Goal: Find contact information: Find contact information

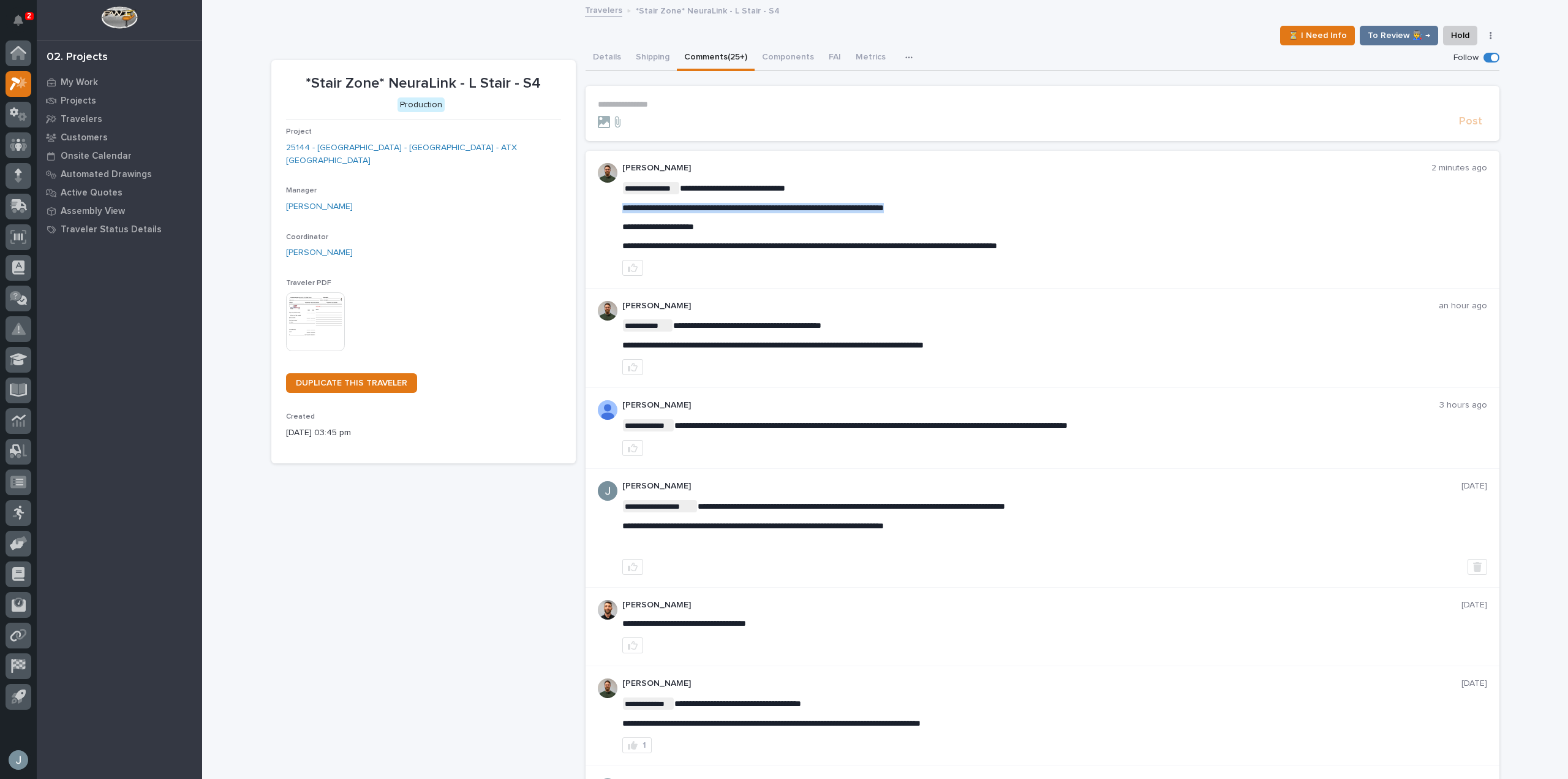
click at [798, 209] on span "**********" at bounding box center [752, 208] width 261 height 9
copy span "**********"
click at [23, 49] on icon at bounding box center [19, 53] width 16 height 14
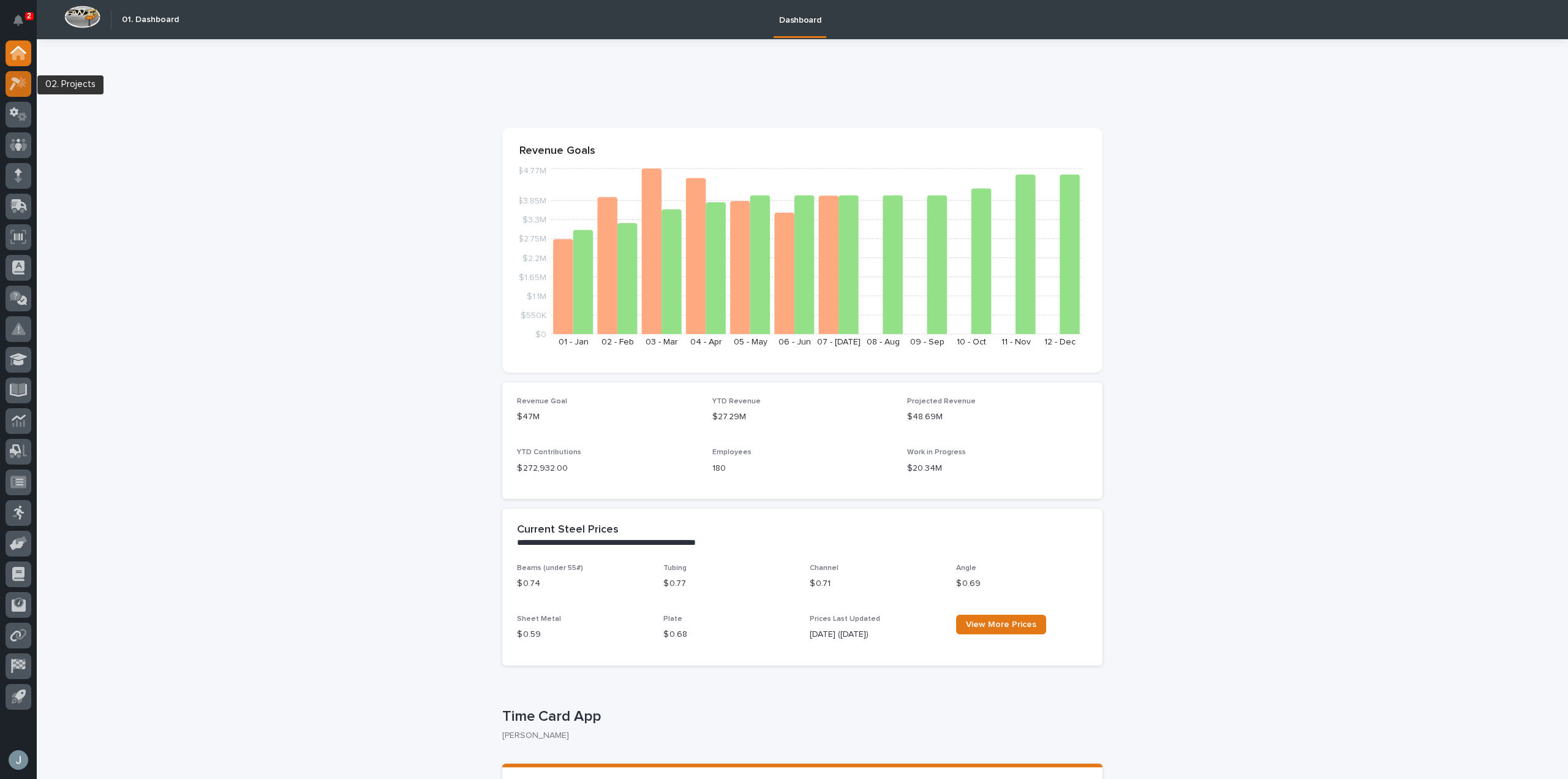
click at [11, 82] on icon at bounding box center [19, 84] width 18 height 14
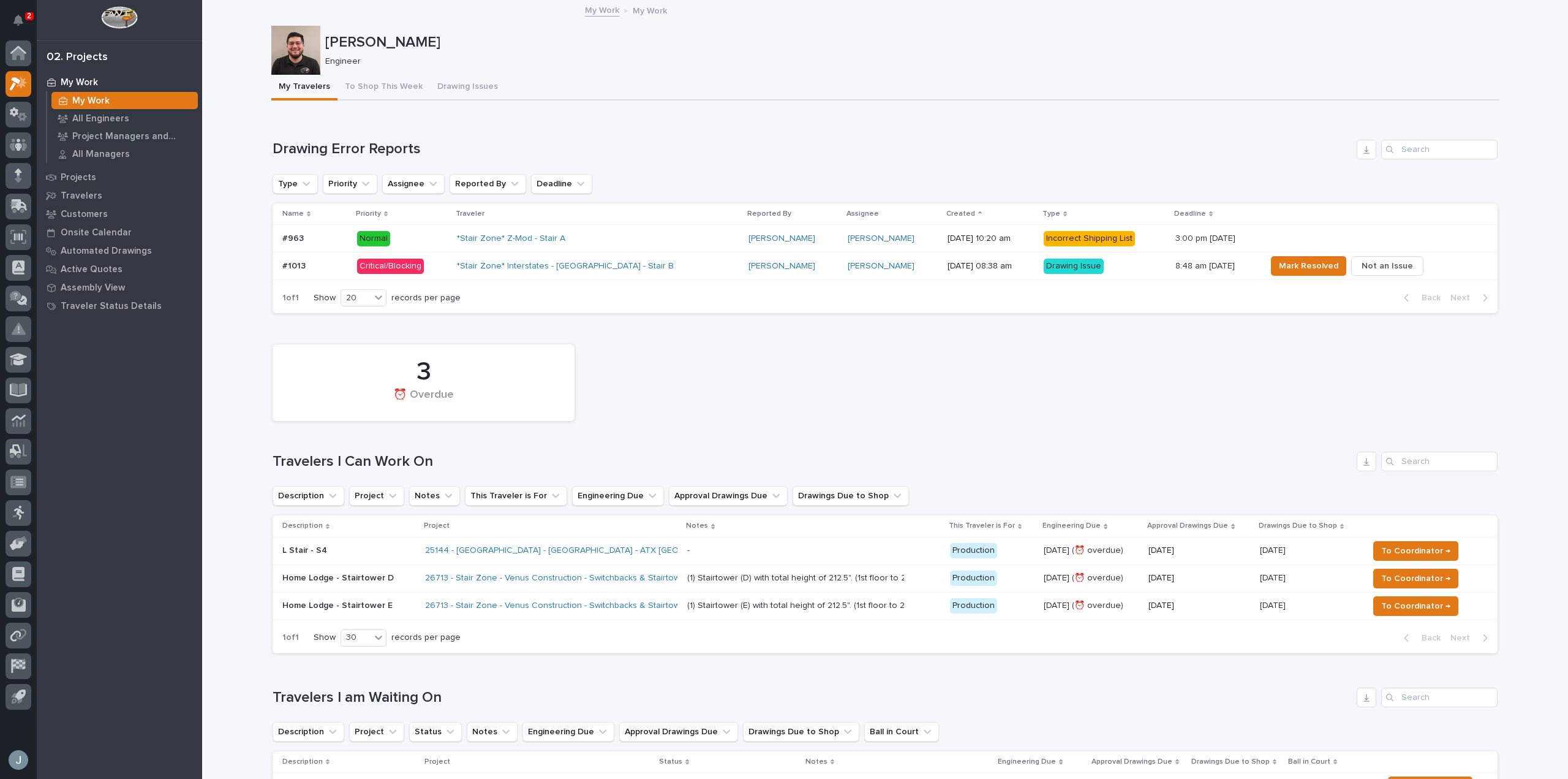
click at [640, 266] on div "*Stair Zone* Interstates - [GEOGRAPHIC_DATA] - Stair B" at bounding box center [564, 266] width 214 height 11
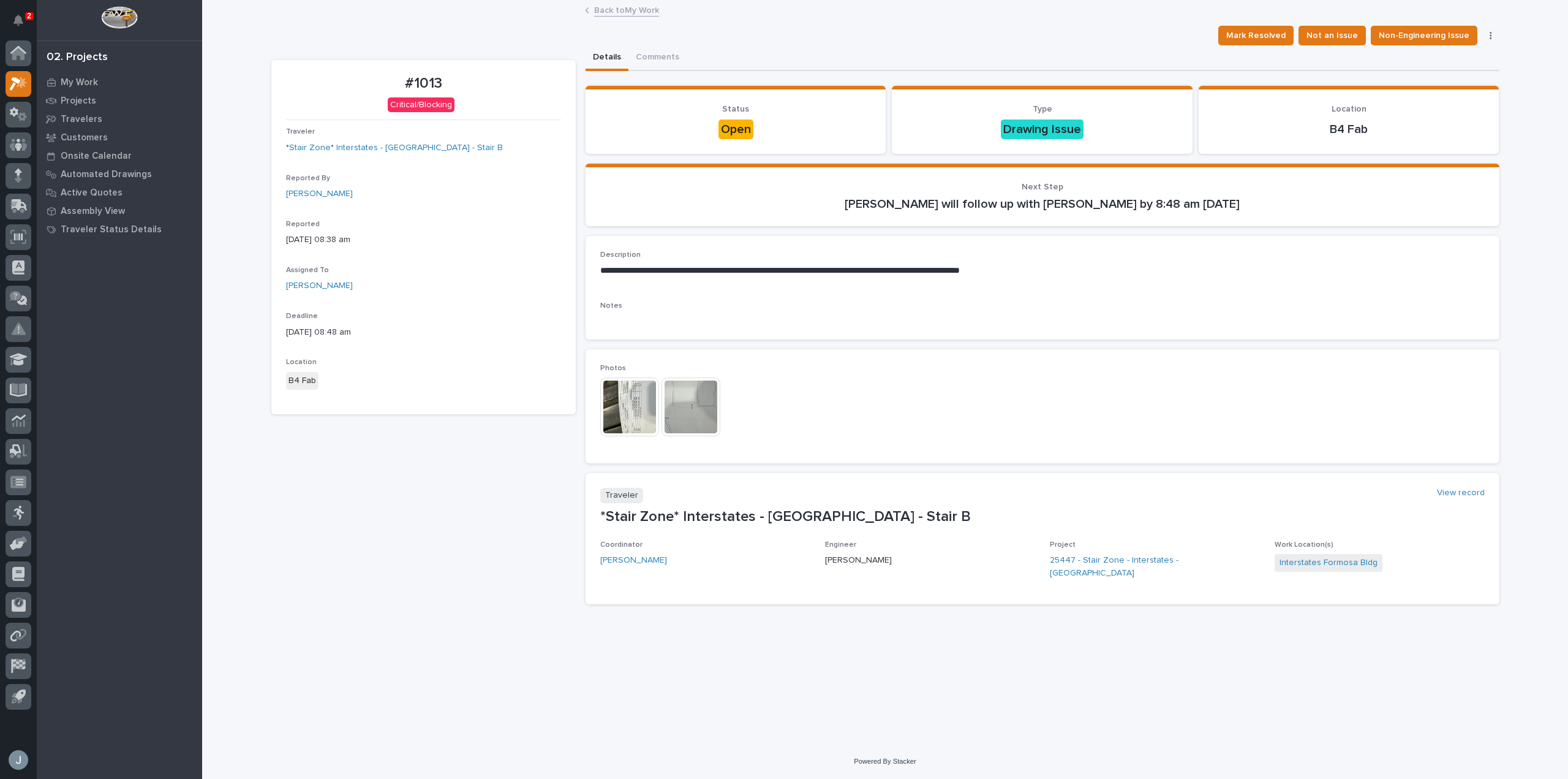
click at [656, 392] on img at bounding box center [630, 407] width 58 height 58
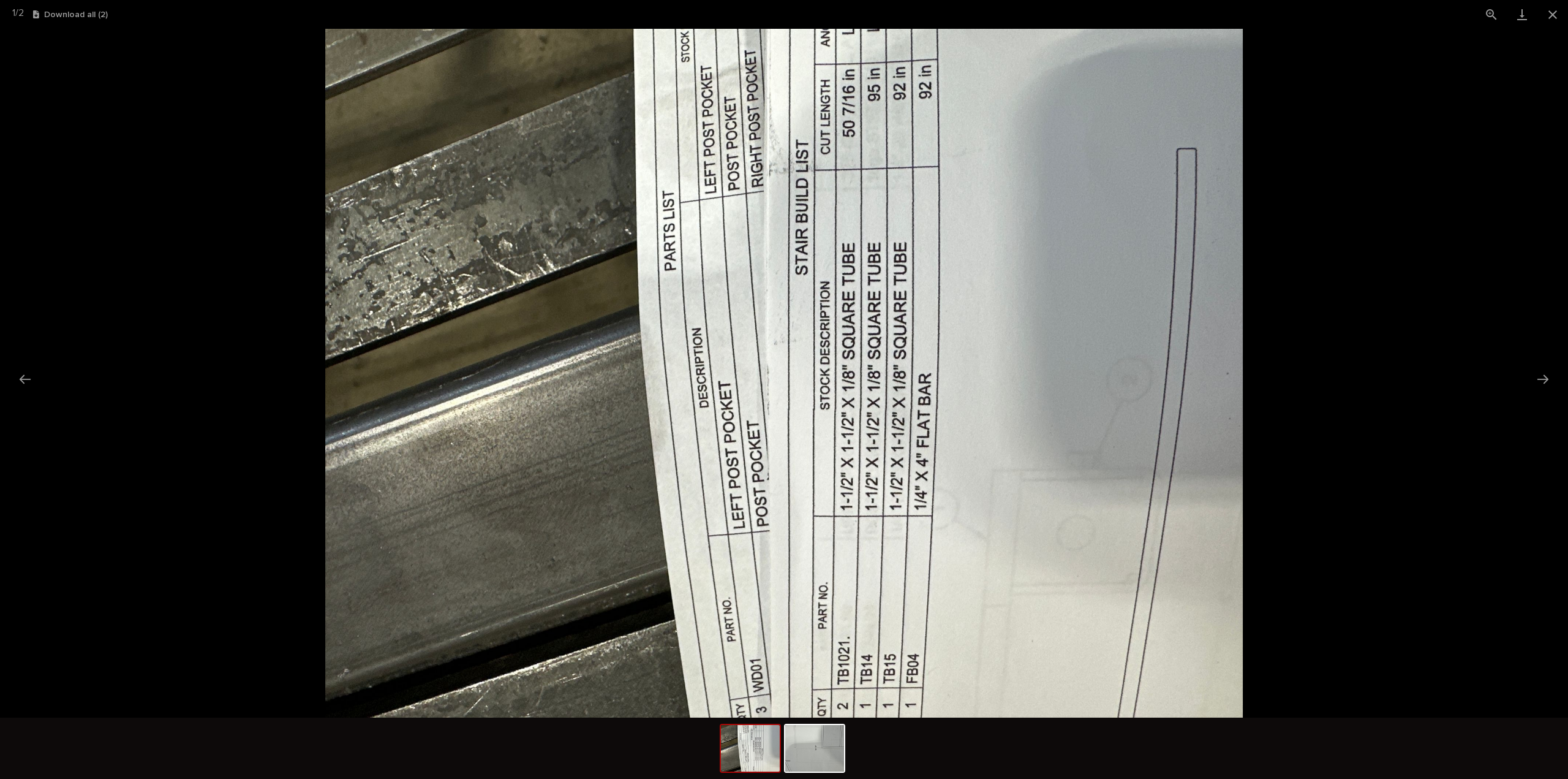
click at [668, 347] on img at bounding box center [784, 373] width 918 height 688
click at [803, 756] on img at bounding box center [815, 748] width 58 height 47
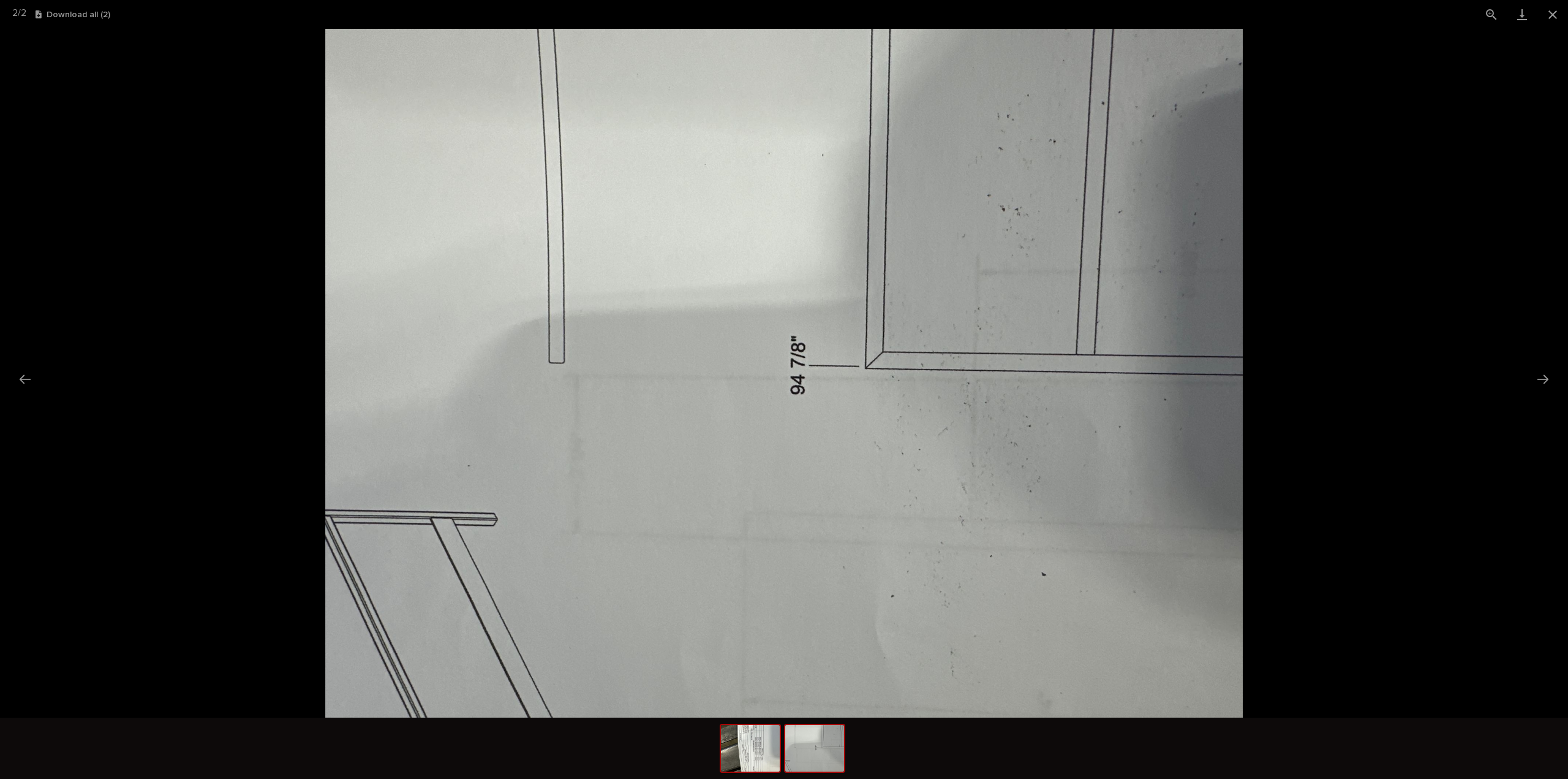
click at [734, 748] on img at bounding box center [750, 748] width 58 height 47
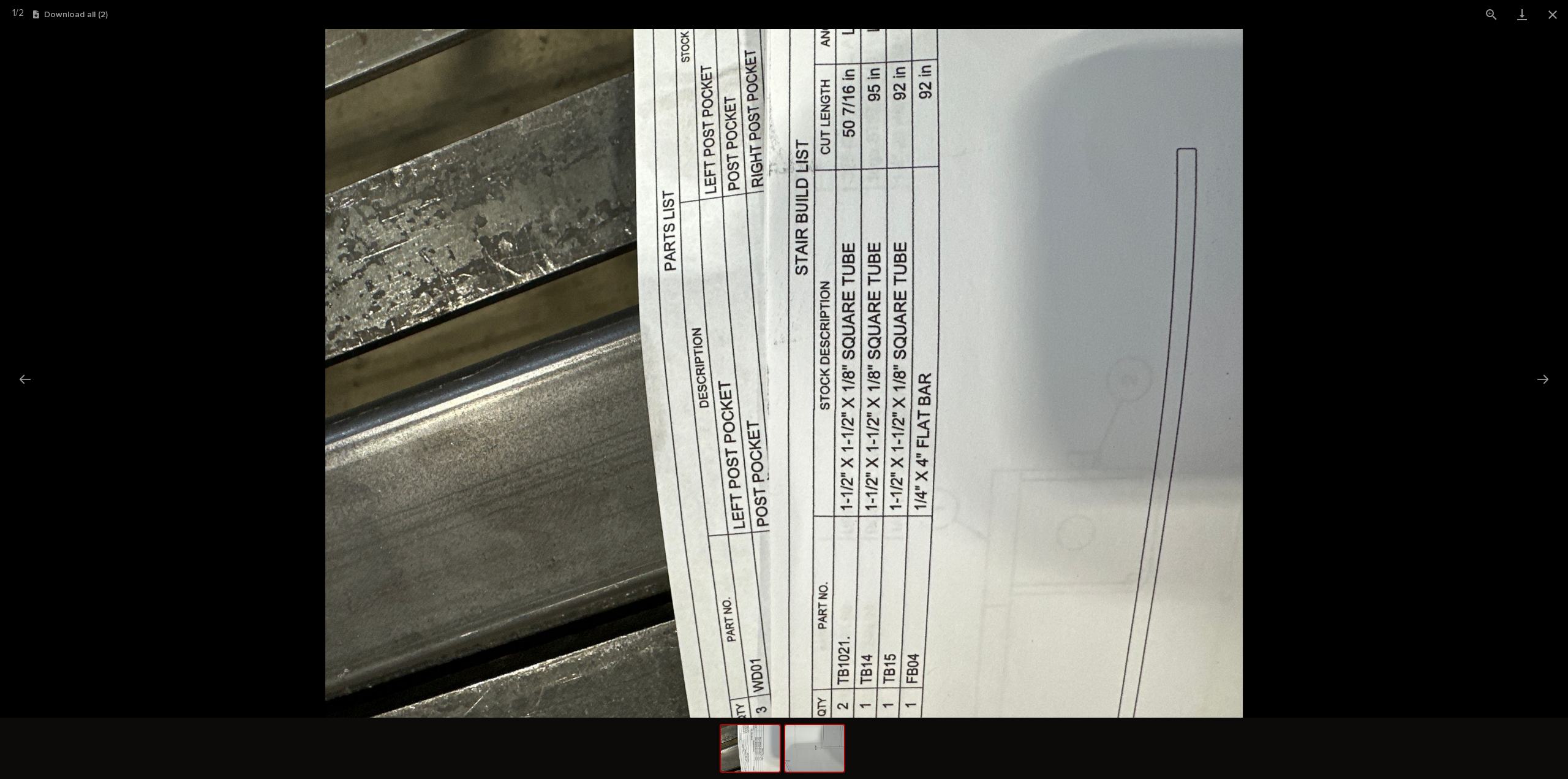
click at [815, 755] on img at bounding box center [815, 748] width 58 height 47
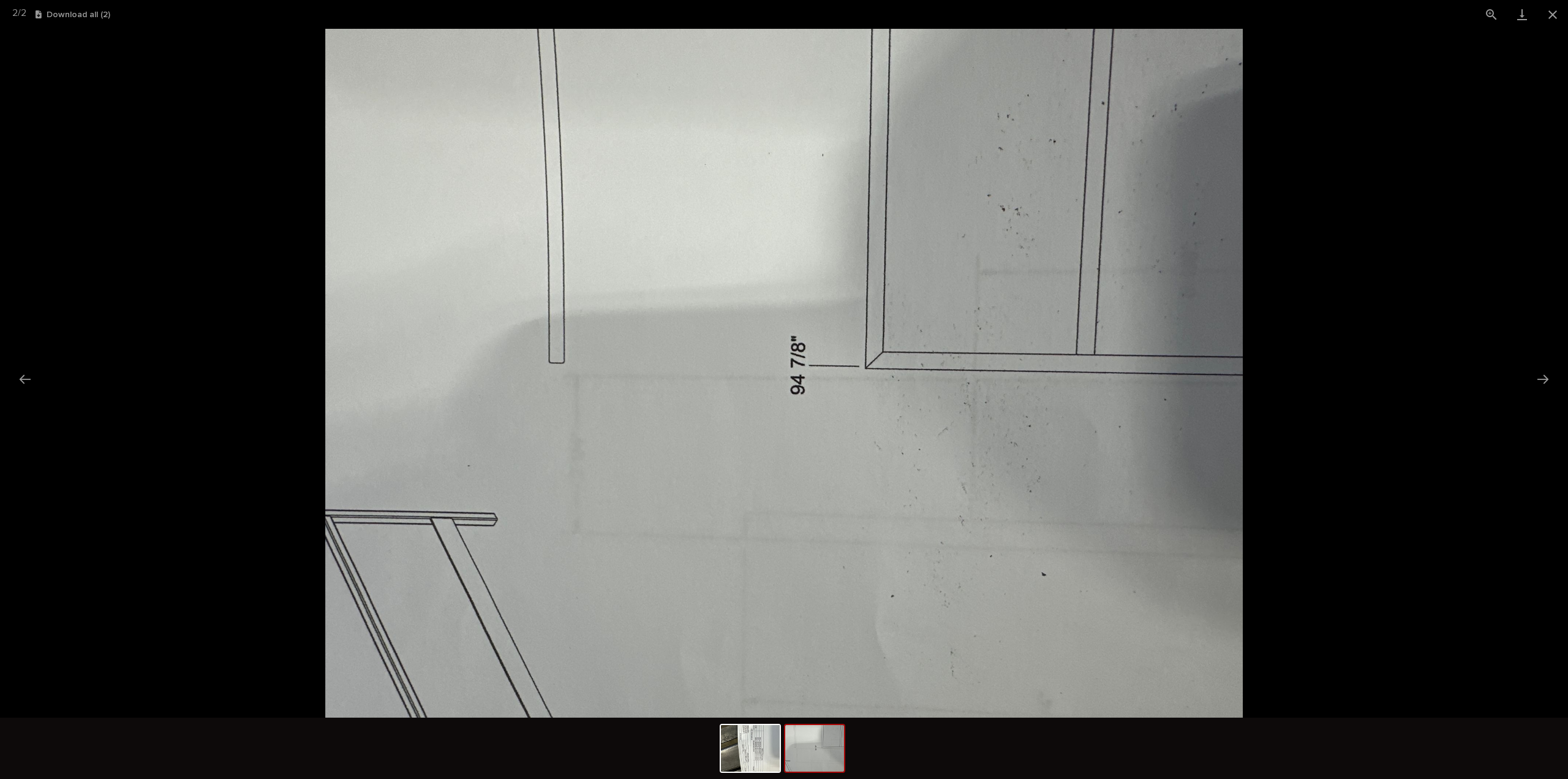
click at [1065, 225] on img at bounding box center [784, 373] width 918 height 688
click at [332, 264] on img at bounding box center [784, 373] width 918 height 688
click at [24, 381] on button "Previous slide" at bounding box center [25, 378] width 25 height 24
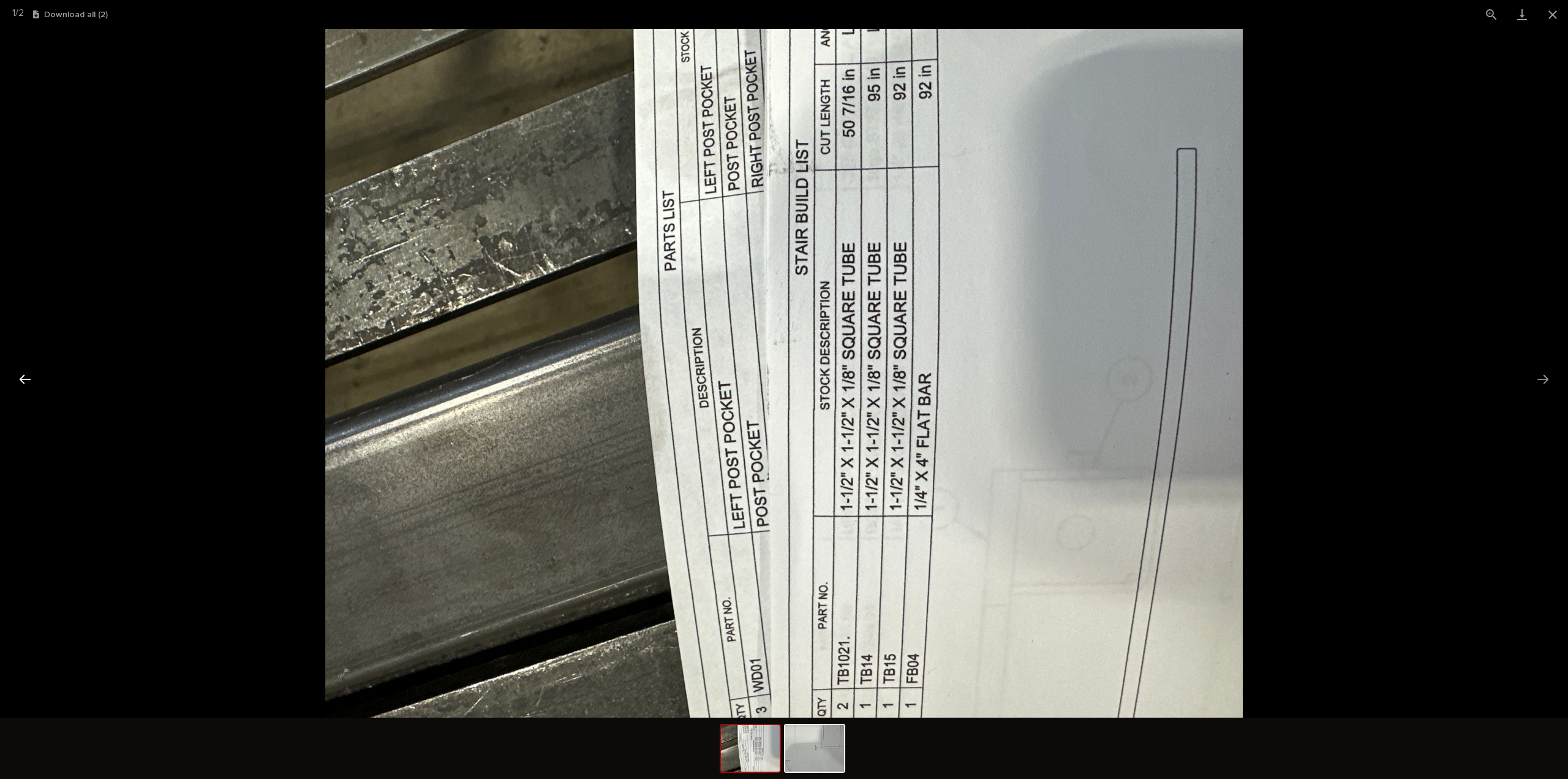
click at [24, 381] on button "Previous slide" at bounding box center [25, 378] width 25 height 24
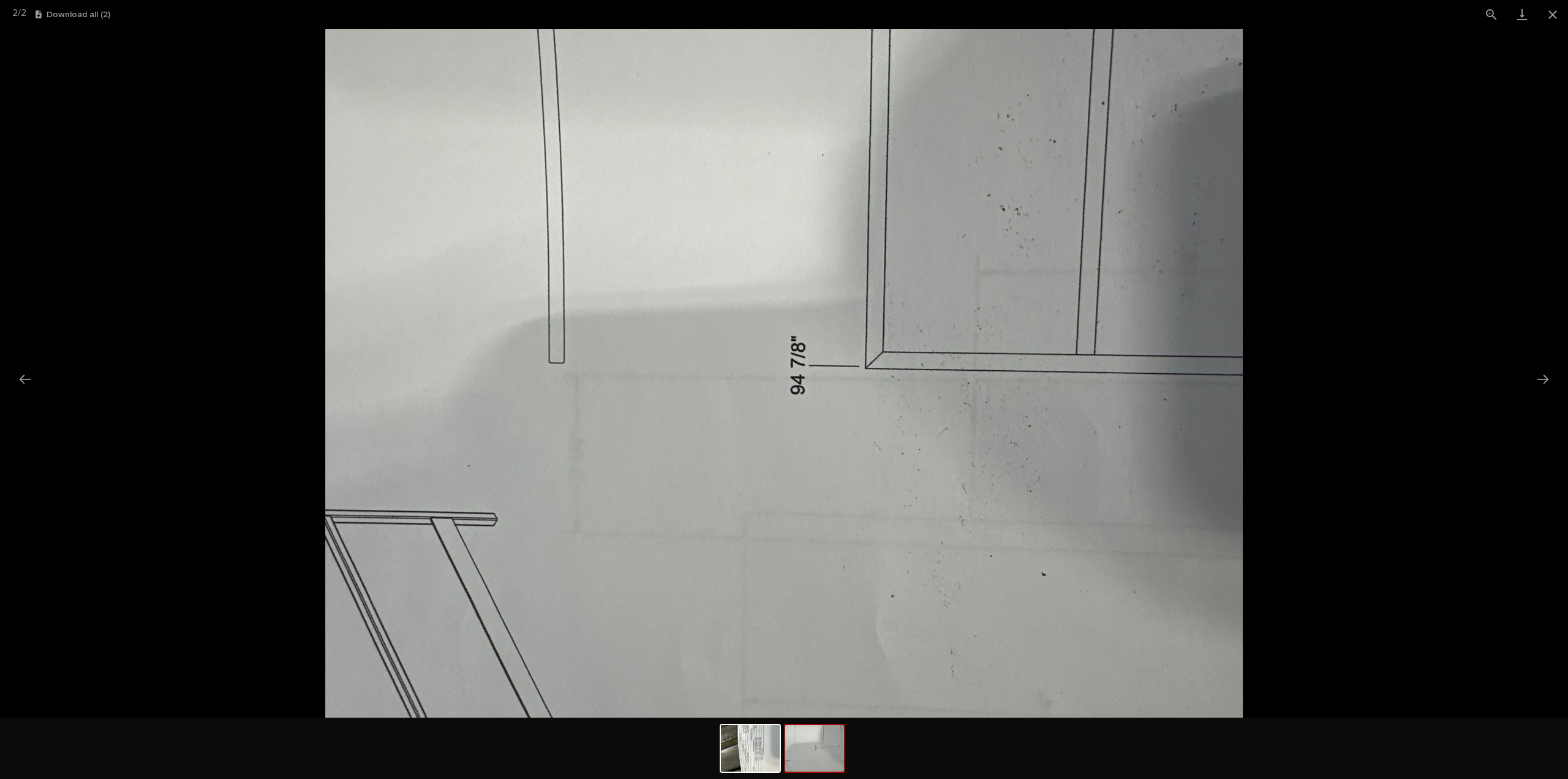
click at [1489, 132] on picture at bounding box center [784, 373] width 1568 height 688
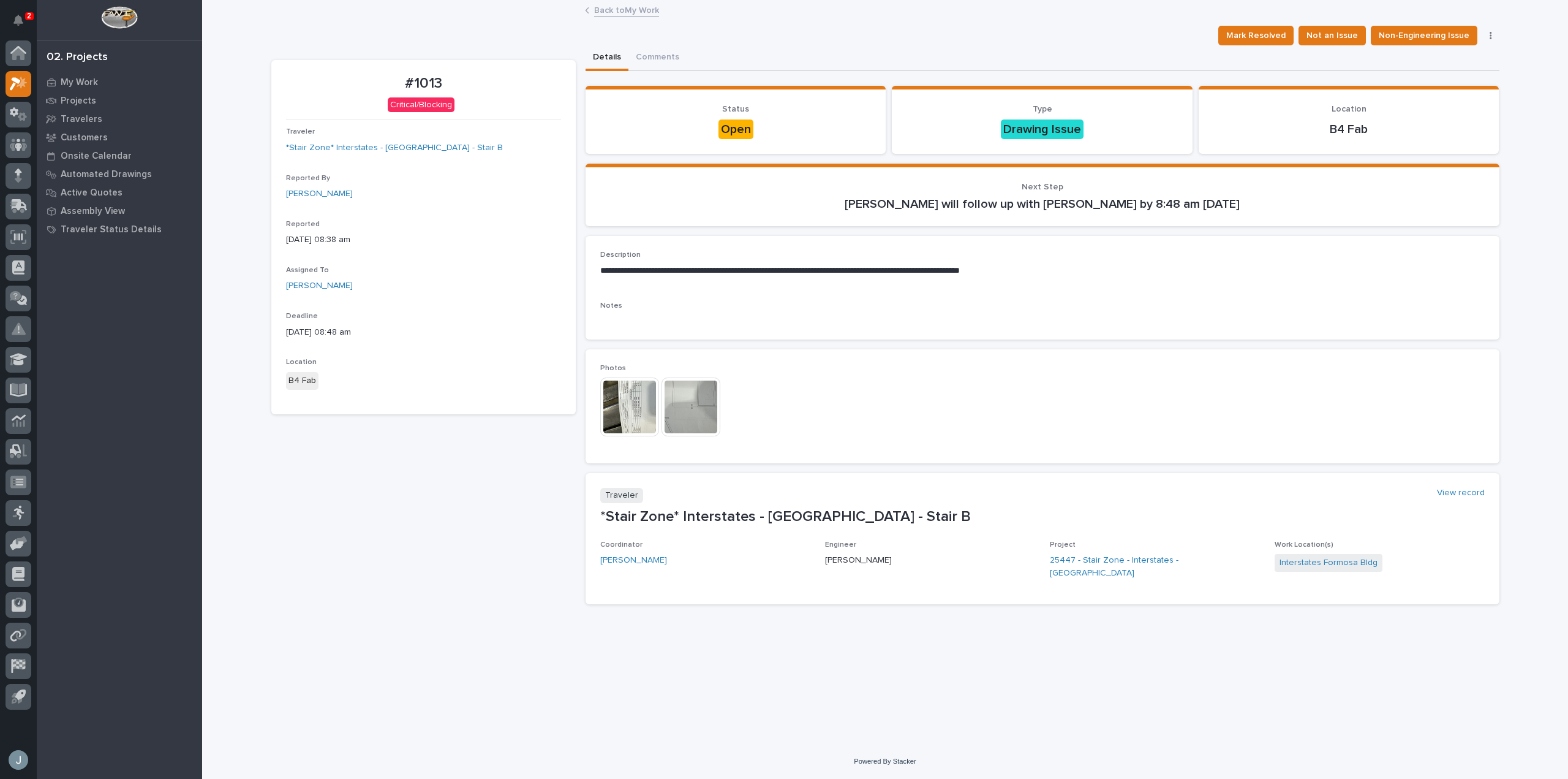
click at [1203, 349] on div "**********" at bounding box center [1043, 292] width 914 height 113
click at [640, 403] on img at bounding box center [630, 407] width 58 height 58
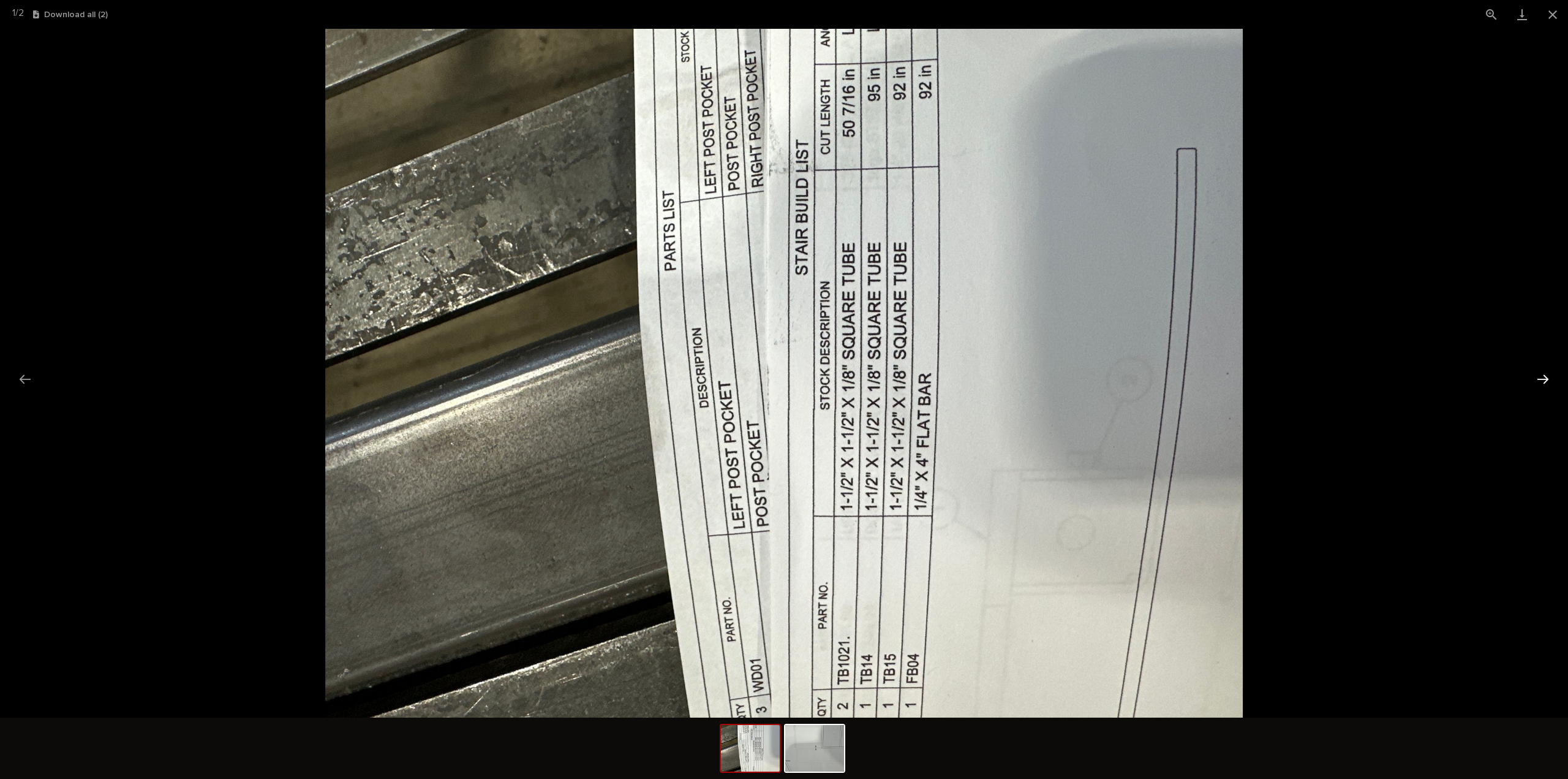
click at [1537, 390] on button "Next slide" at bounding box center [1543, 378] width 25 height 24
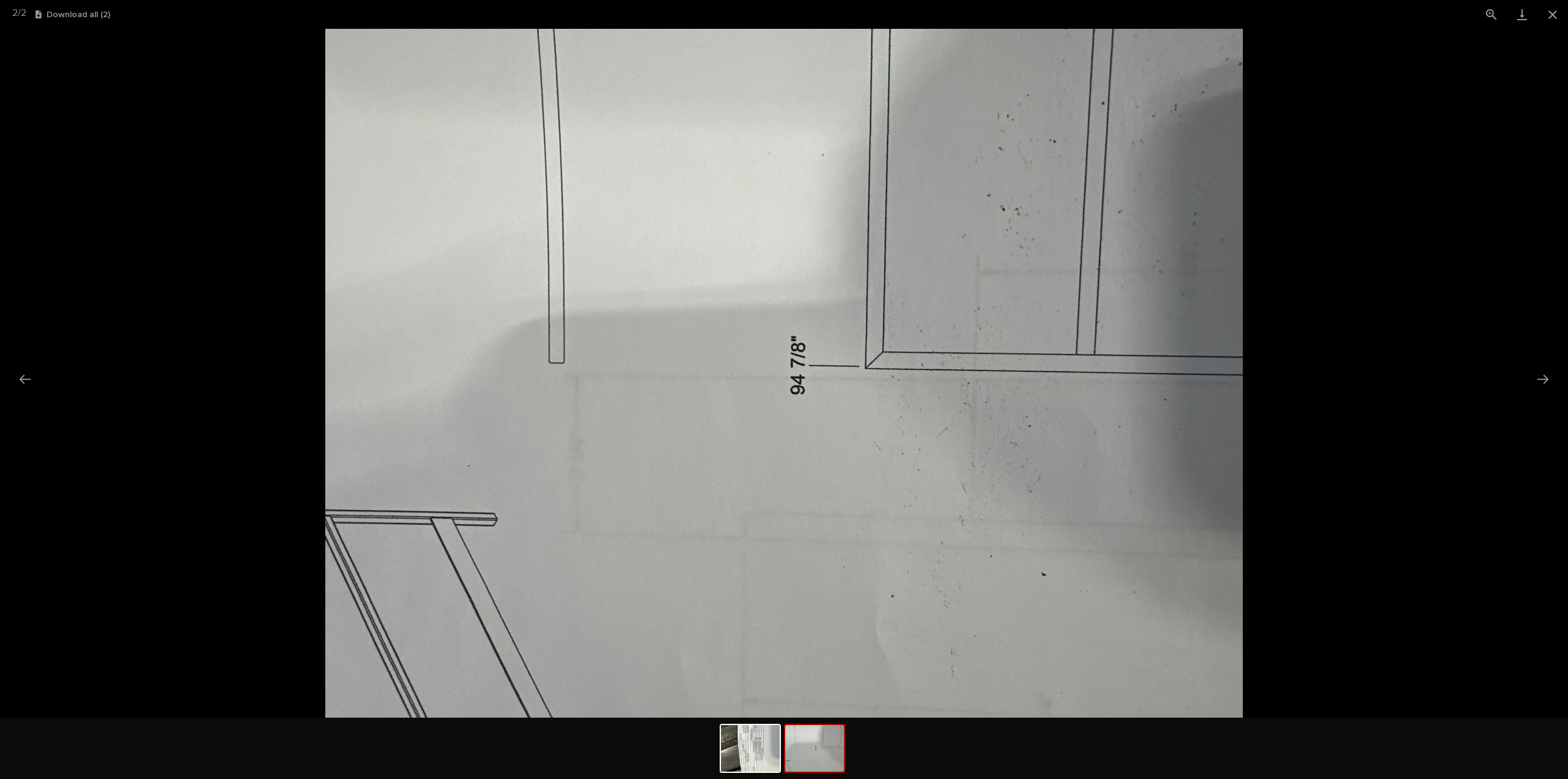
click at [1463, 377] on picture at bounding box center [784, 373] width 1568 height 688
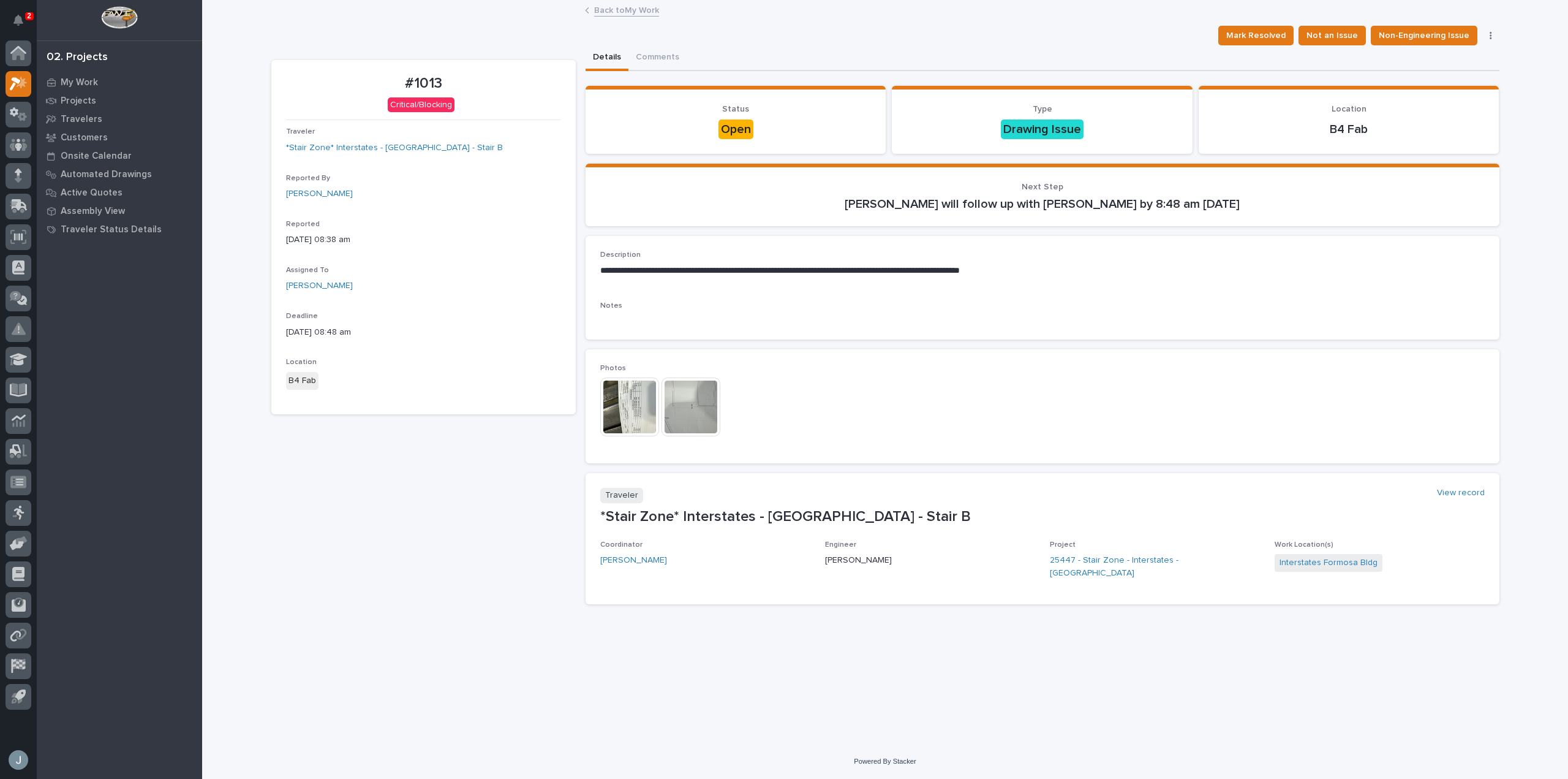
click at [619, 402] on img at bounding box center [630, 407] width 58 height 58
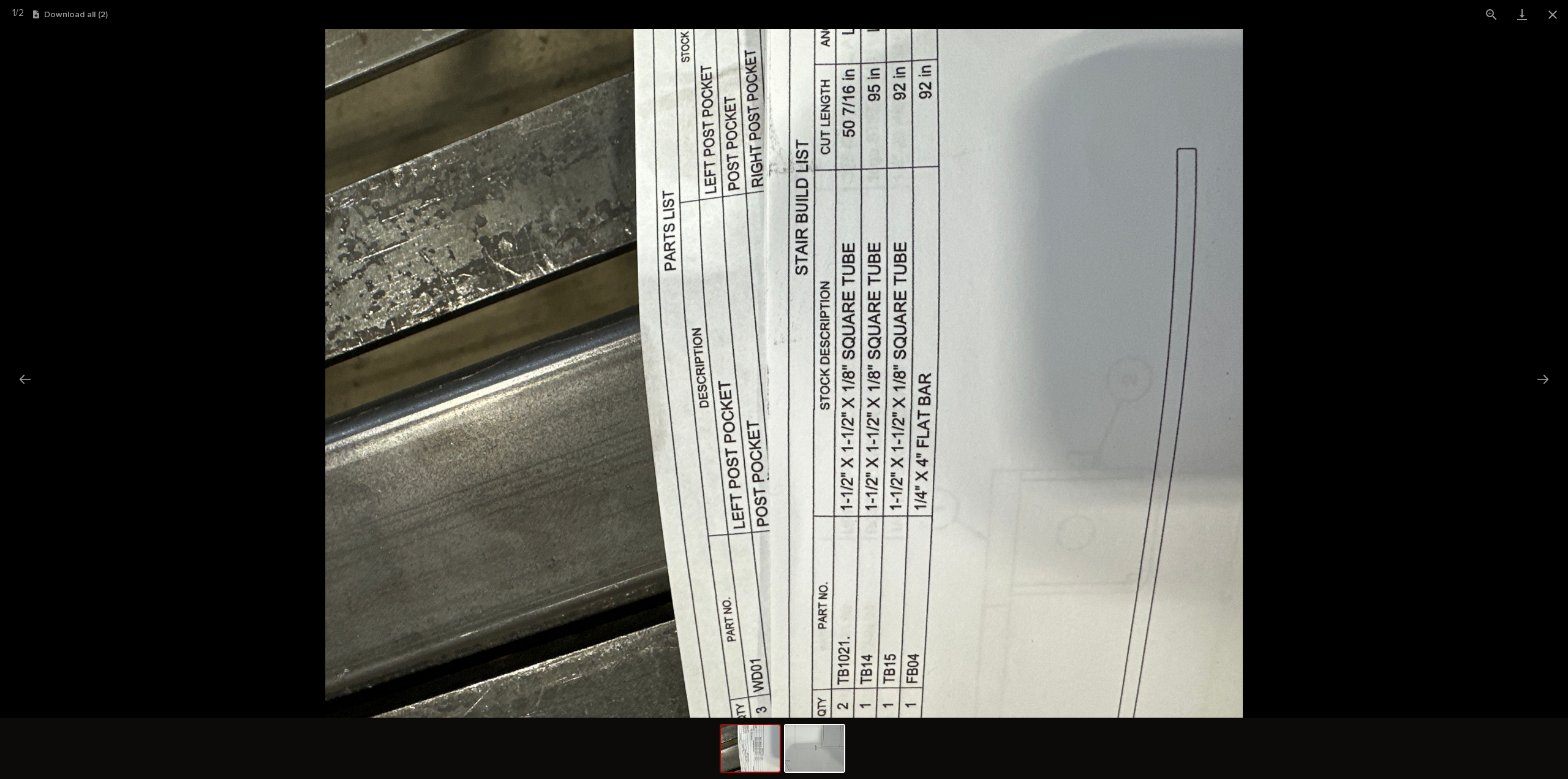
click at [1007, 243] on img at bounding box center [784, 373] width 918 height 688
click at [1549, 378] on button "Next slide" at bounding box center [1543, 378] width 25 height 24
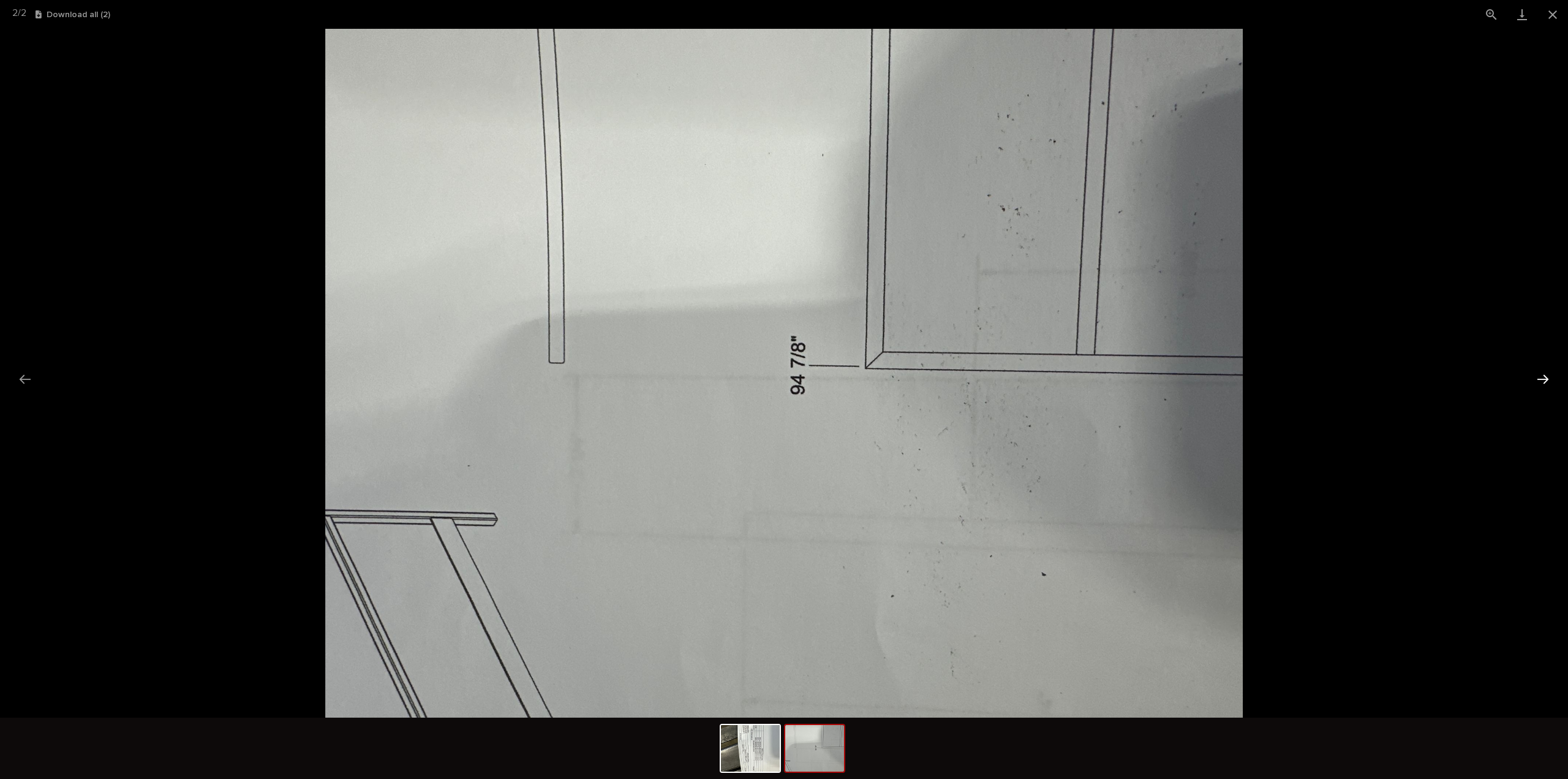
click at [1551, 381] on button "Next slide" at bounding box center [1543, 378] width 25 height 24
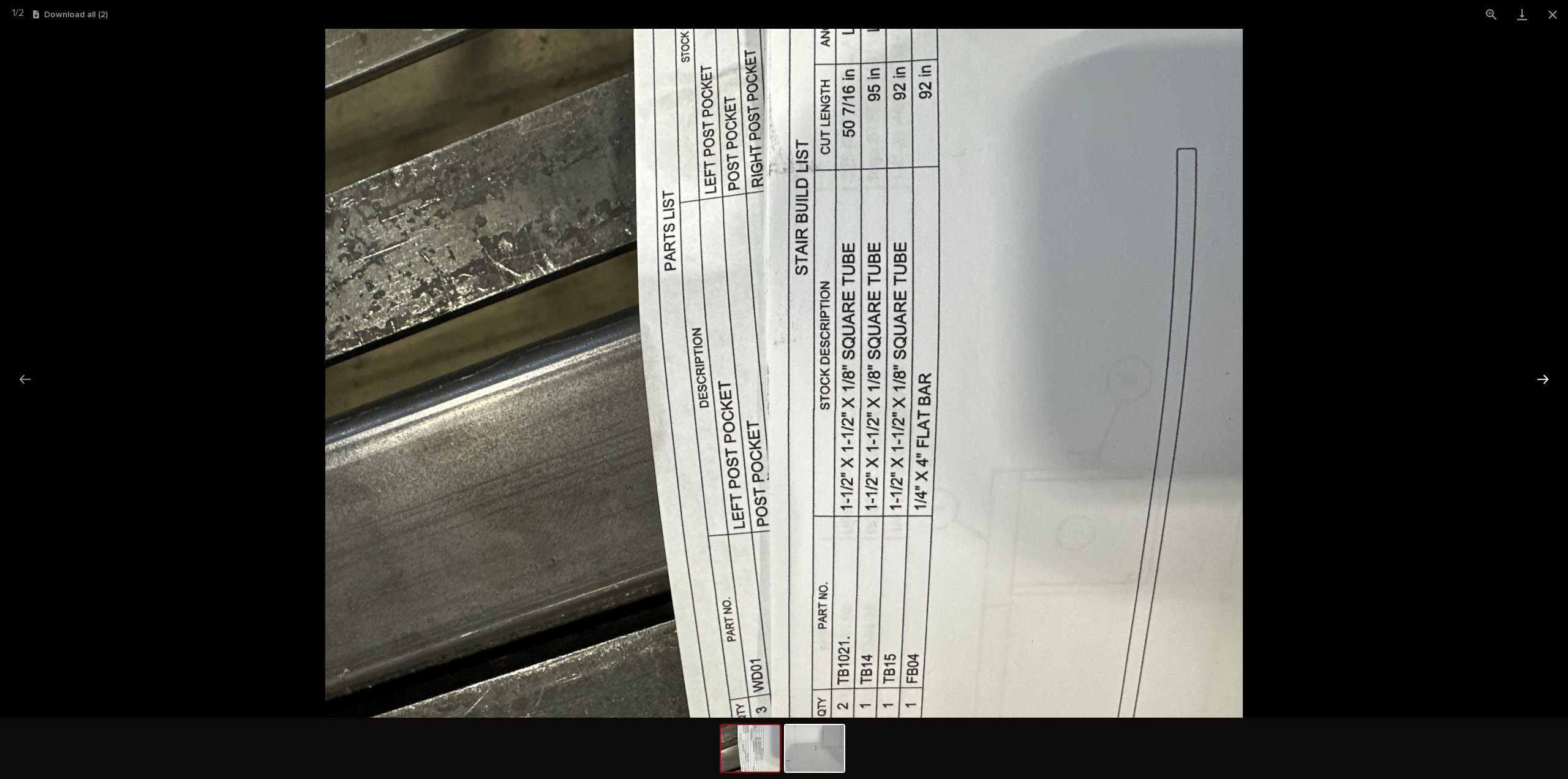
click at [1551, 381] on button "Next slide" at bounding box center [1543, 378] width 25 height 24
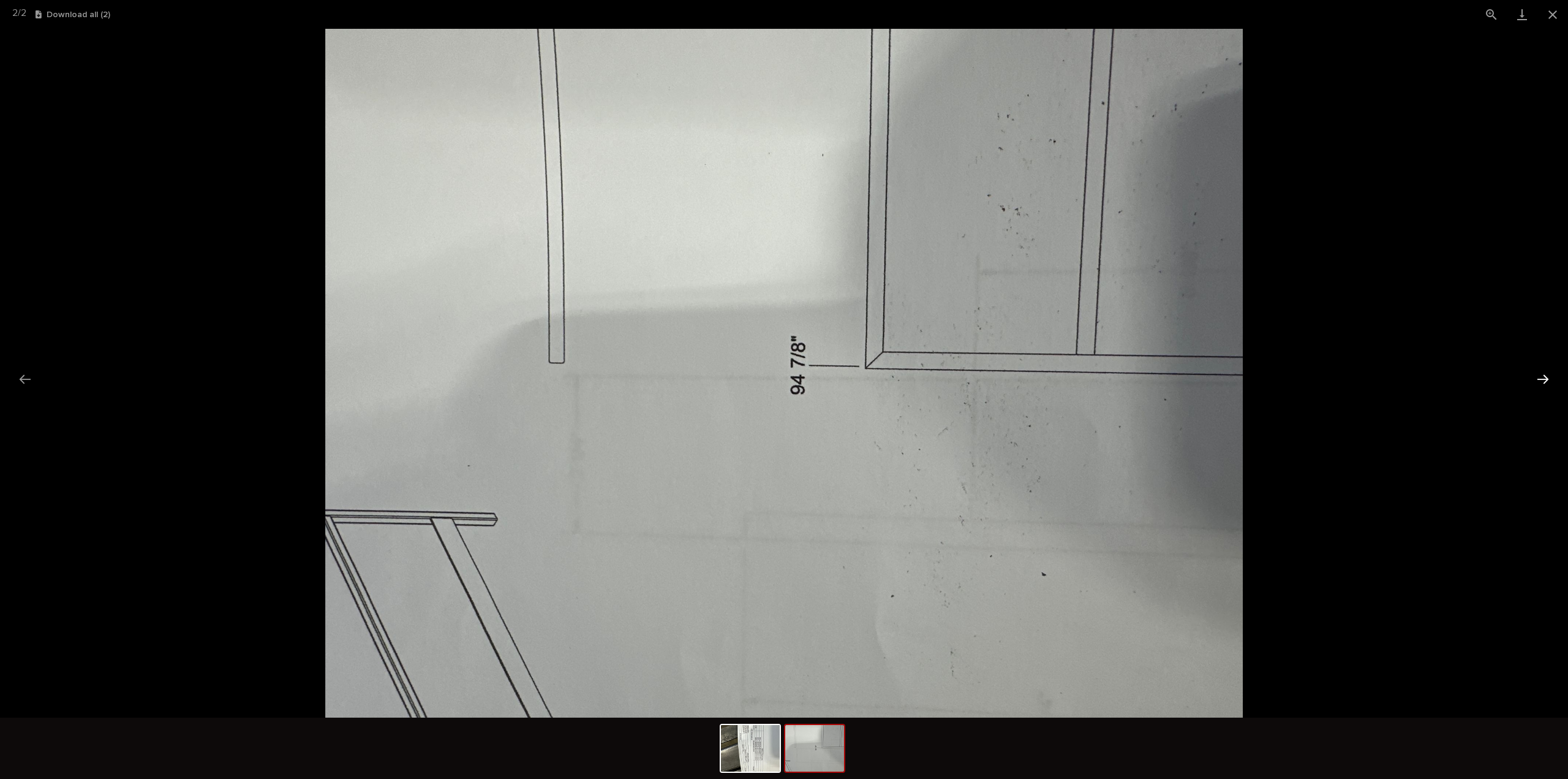
click at [1551, 381] on button "Next slide" at bounding box center [1543, 378] width 25 height 24
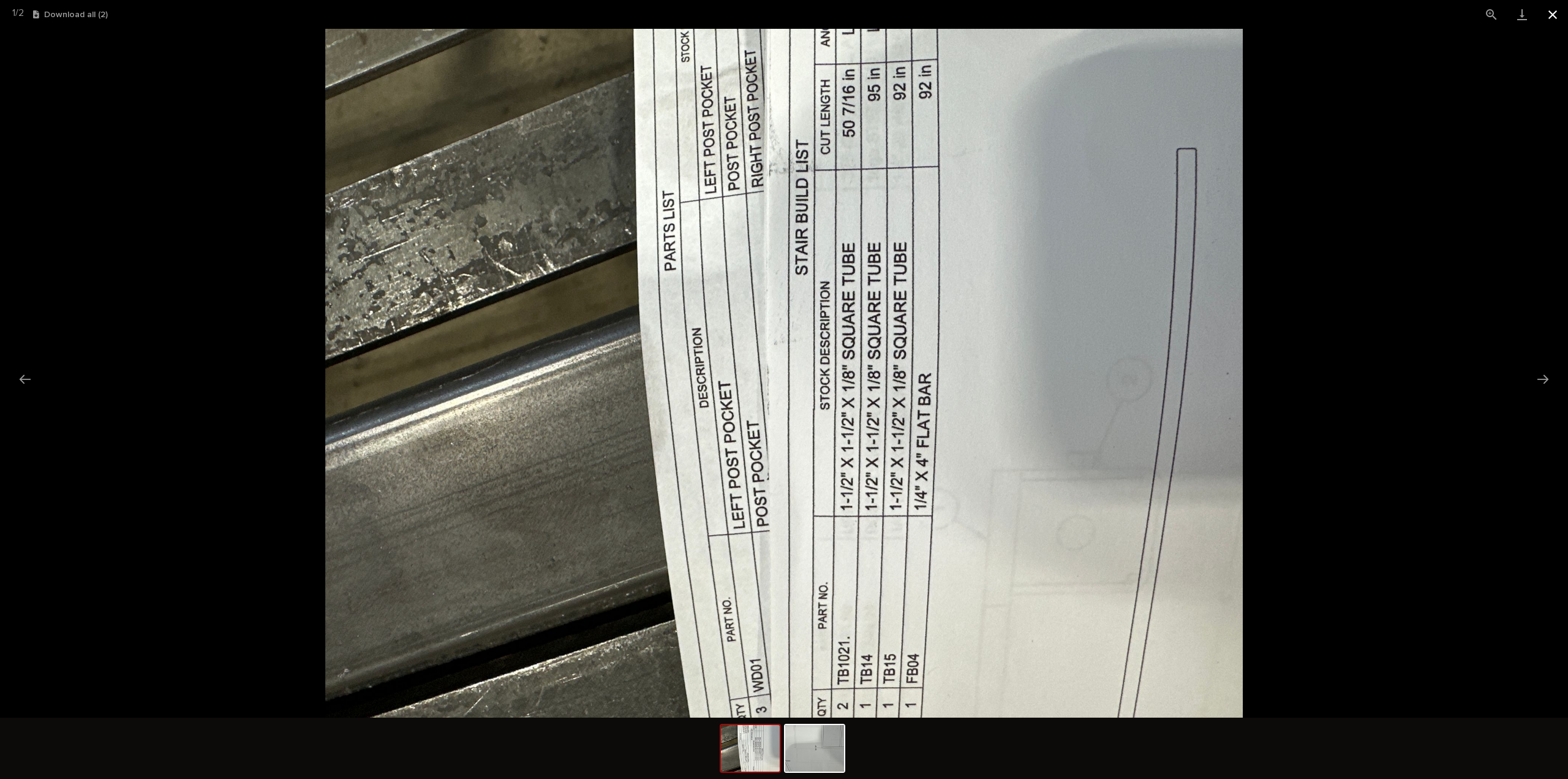
click at [1550, 13] on button "Close gallery" at bounding box center [1551, 15] width 30 height 29
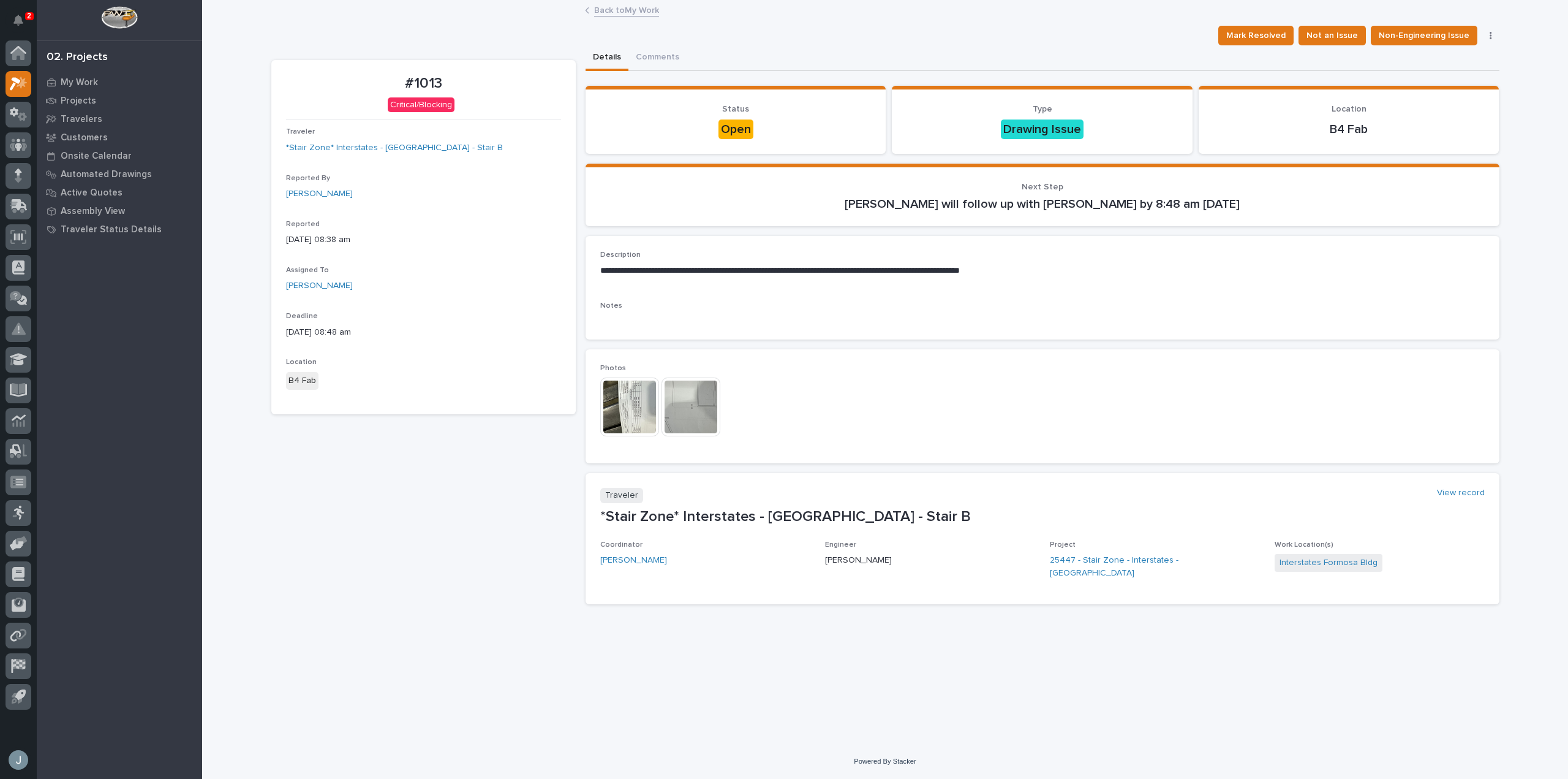
click at [682, 268] on p "**********" at bounding box center [1042, 270] width 884 height 13
click at [629, 395] on img at bounding box center [630, 407] width 58 height 58
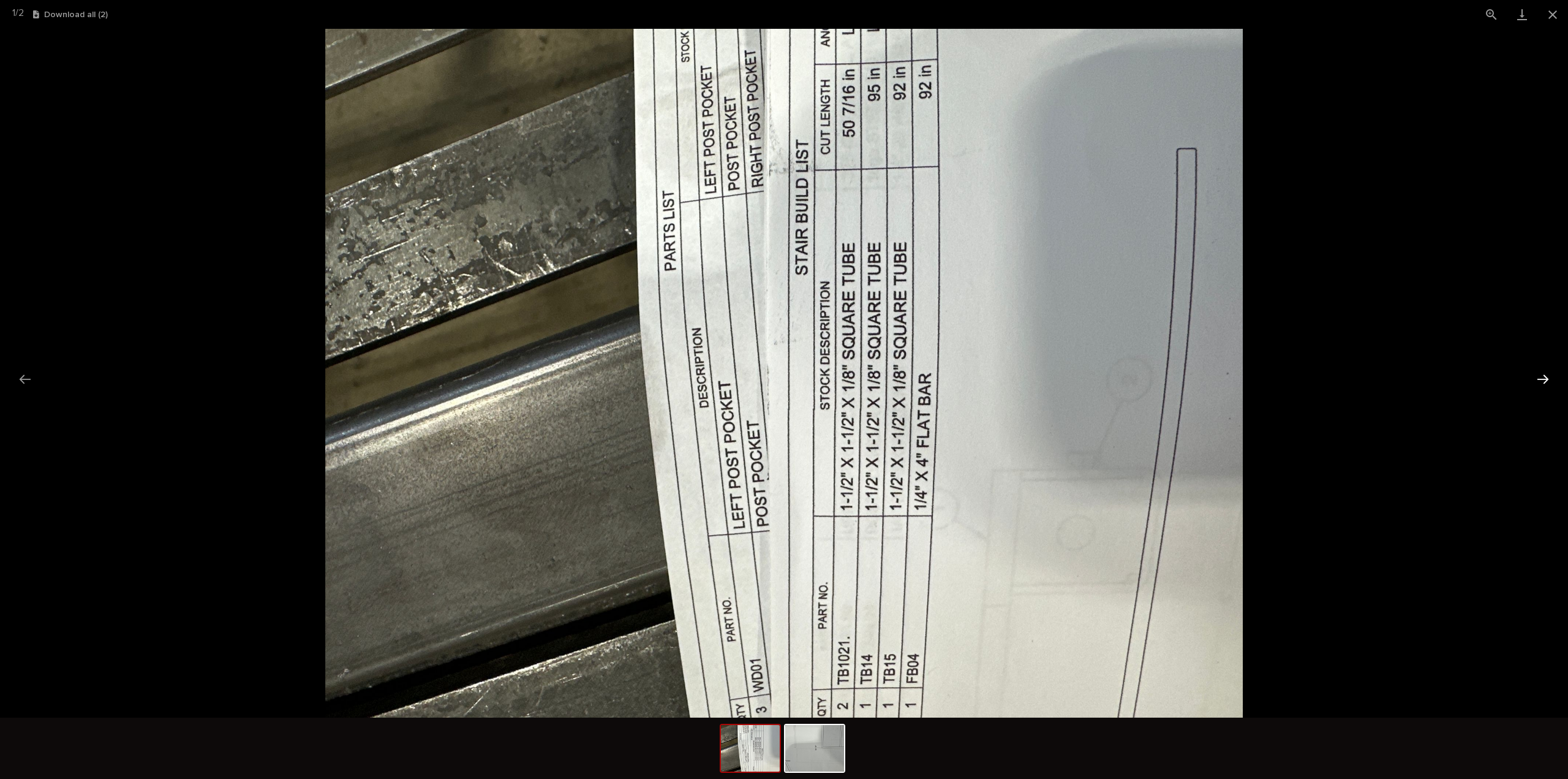
click at [1537, 375] on button "Next slide" at bounding box center [1543, 378] width 25 height 24
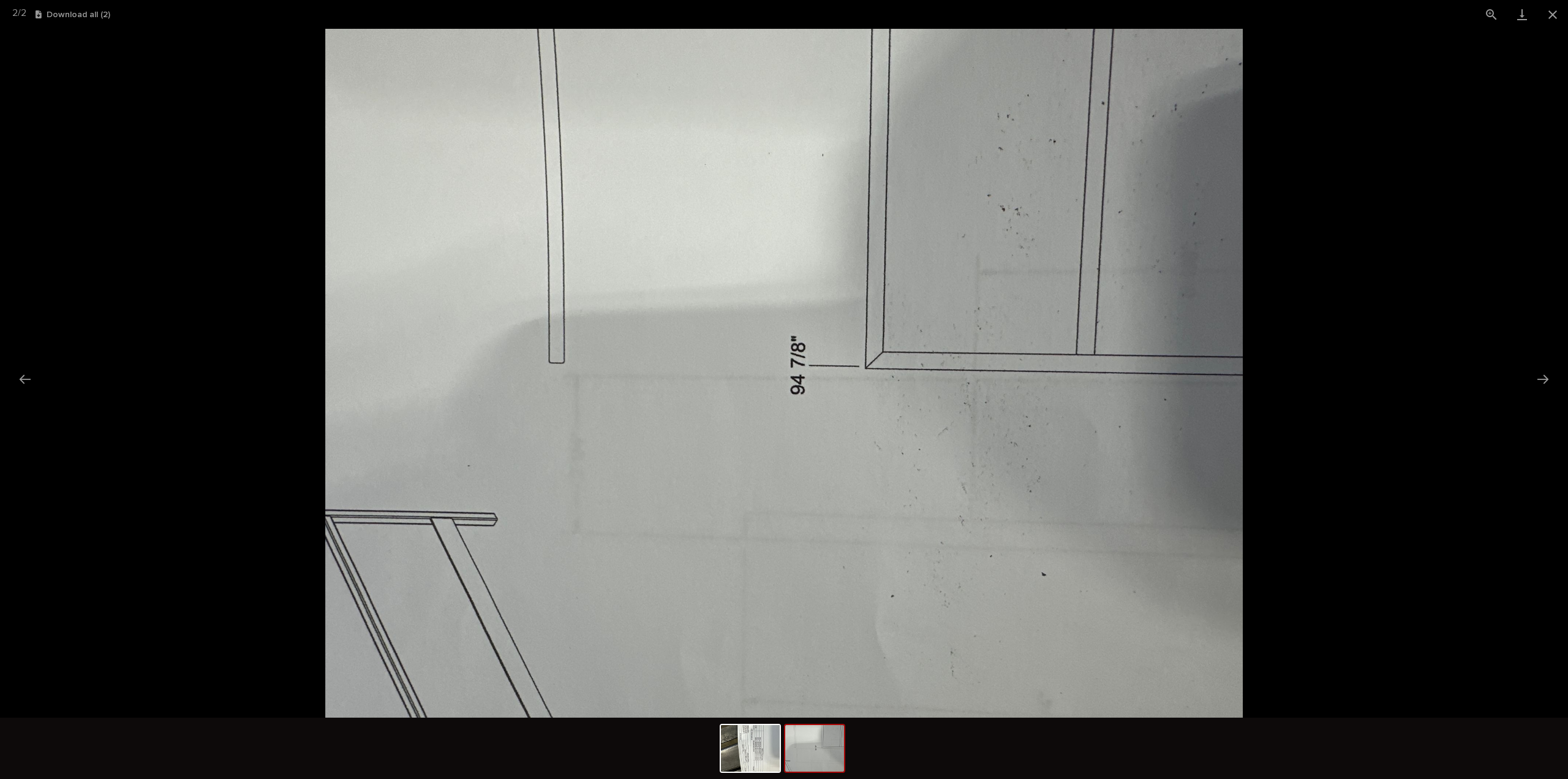
click at [540, 44] on img at bounding box center [784, 373] width 918 height 688
click at [1546, 14] on button "Close gallery" at bounding box center [1551, 15] width 30 height 29
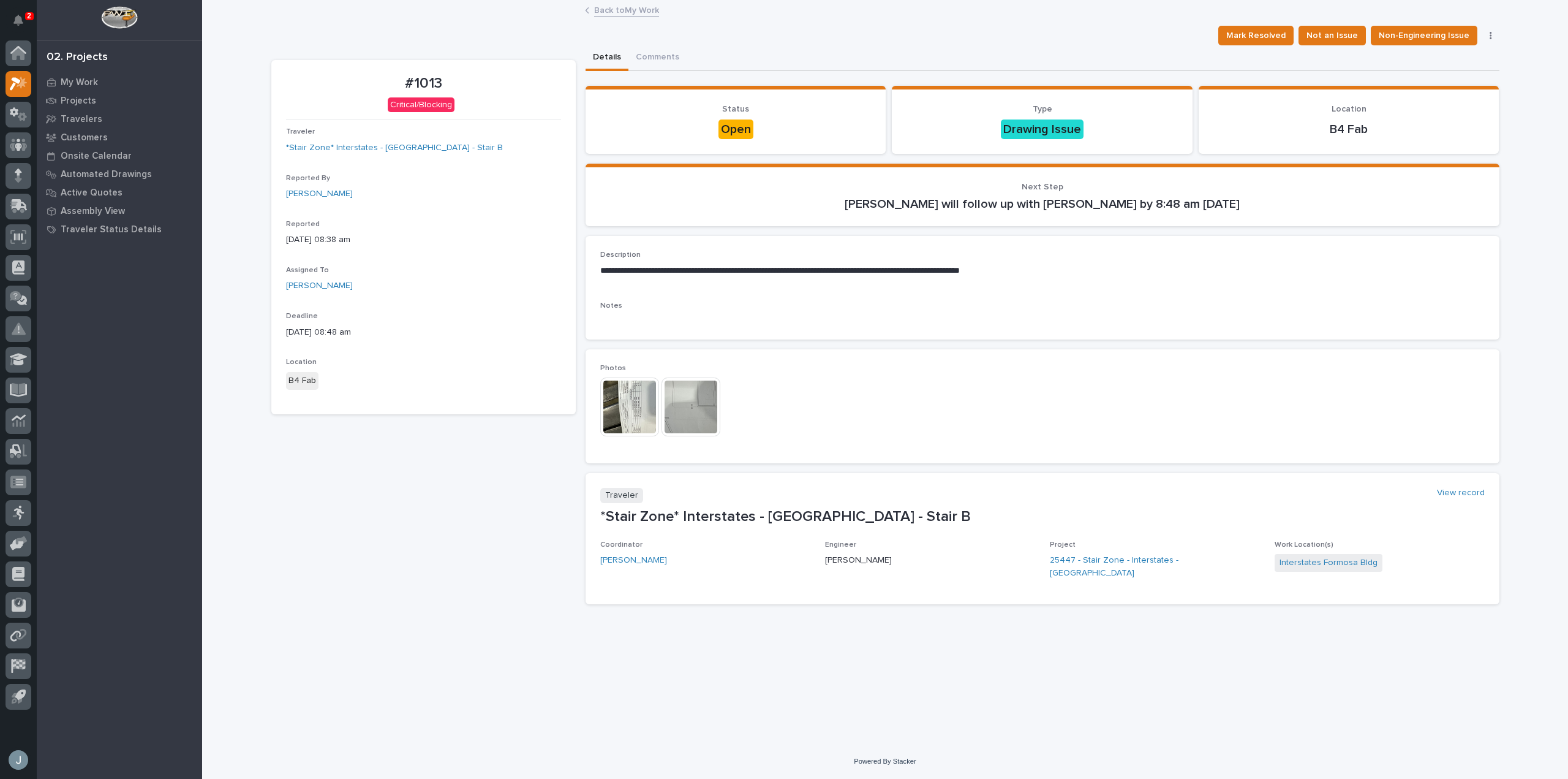
click at [645, 393] on img at bounding box center [630, 407] width 58 height 58
click at [681, 391] on img at bounding box center [691, 407] width 58 height 58
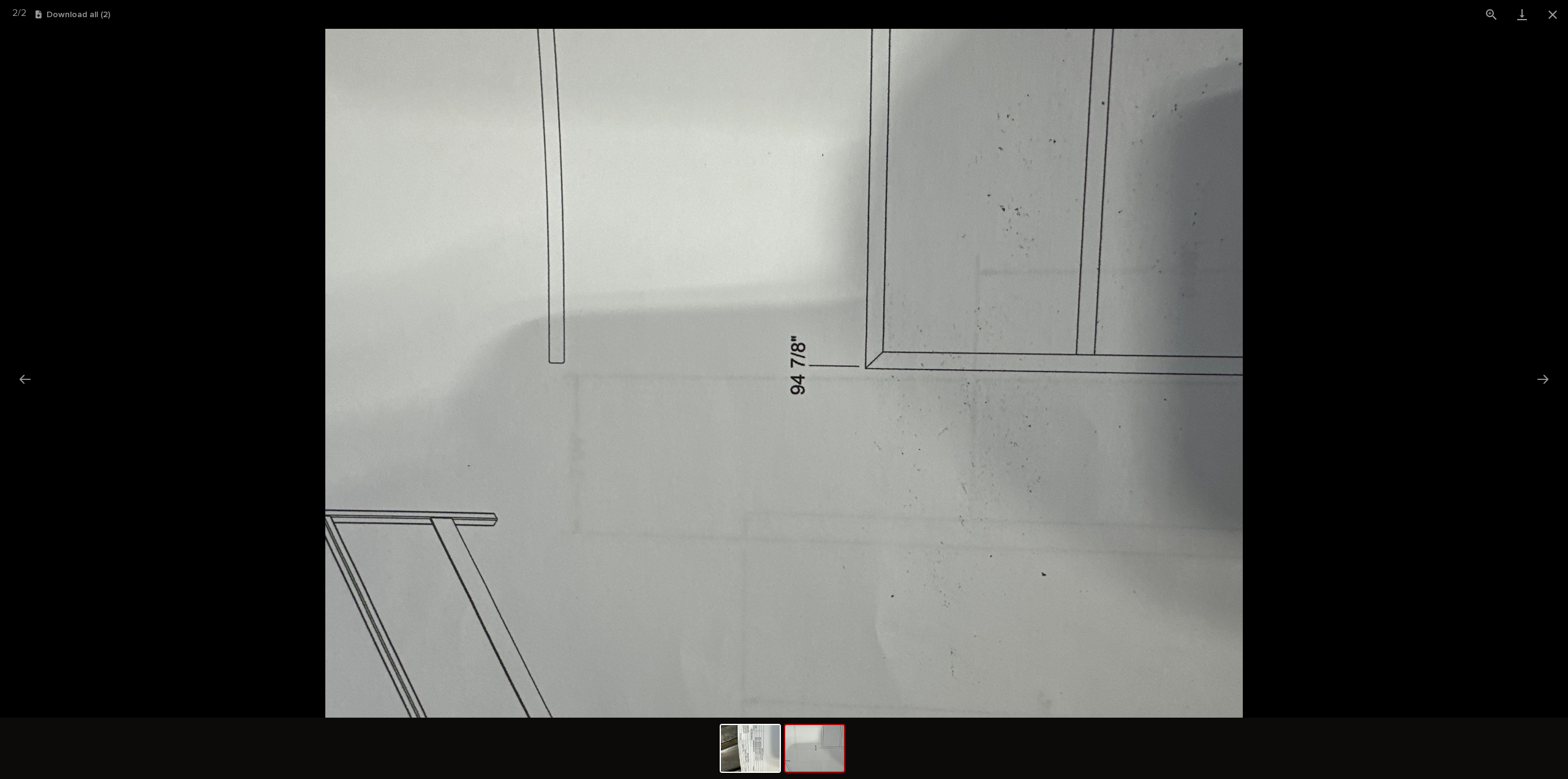
click at [1381, 318] on picture at bounding box center [784, 373] width 1568 height 688
click at [1547, 15] on button "Close gallery" at bounding box center [1551, 15] width 30 height 29
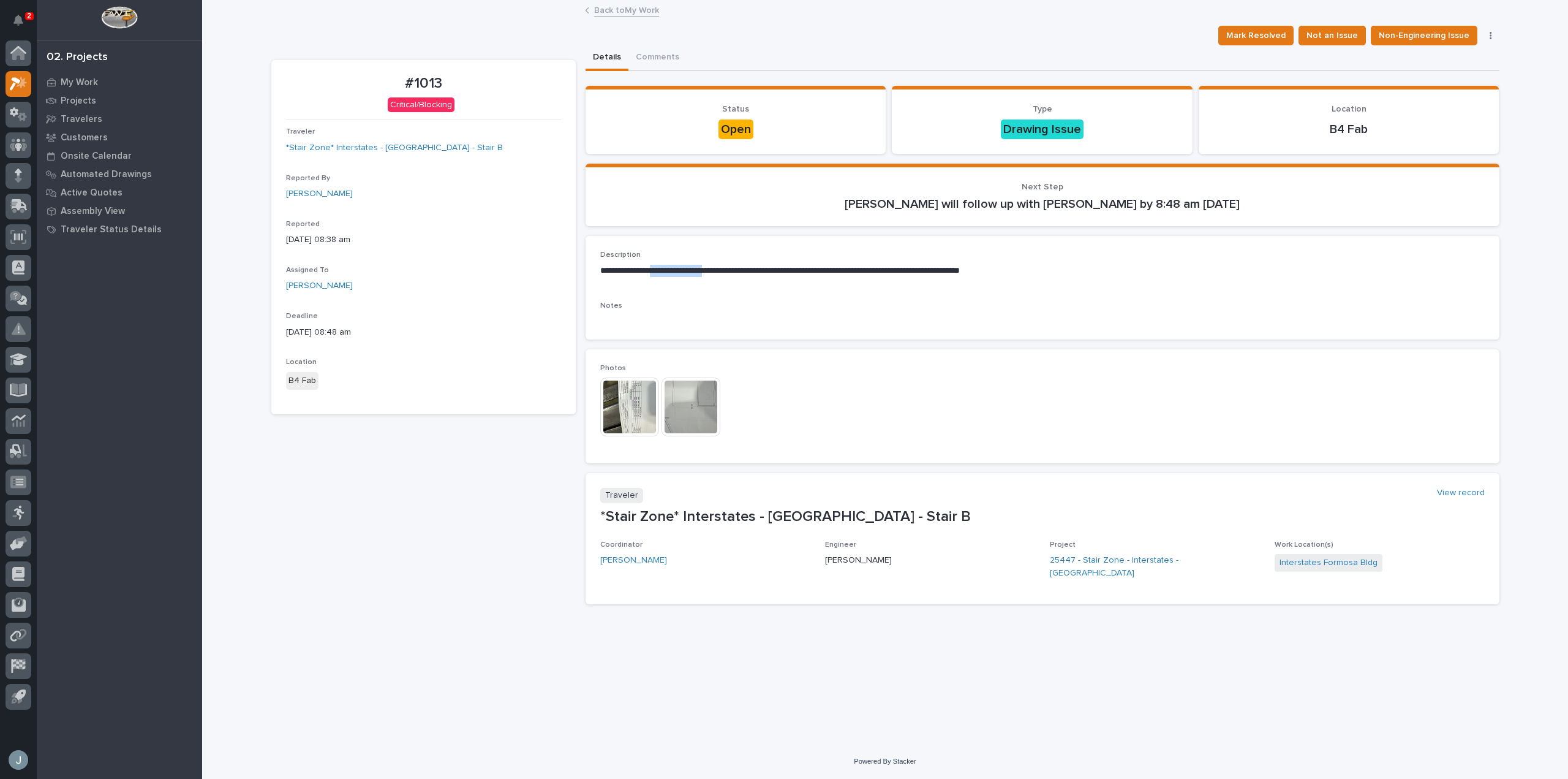
drag, startPoint x: 669, startPoint y: 268, endPoint x: 736, endPoint y: 266, distance: 67.0
click at [736, 266] on p "**********" at bounding box center [1042, 270] width 884 height 13
click at [760, 269] on p "**********" at bounding box center [1042, 270] width 884 height 13
click at [685, 413] on img at bounding box center [691, 407] width 58 height 58
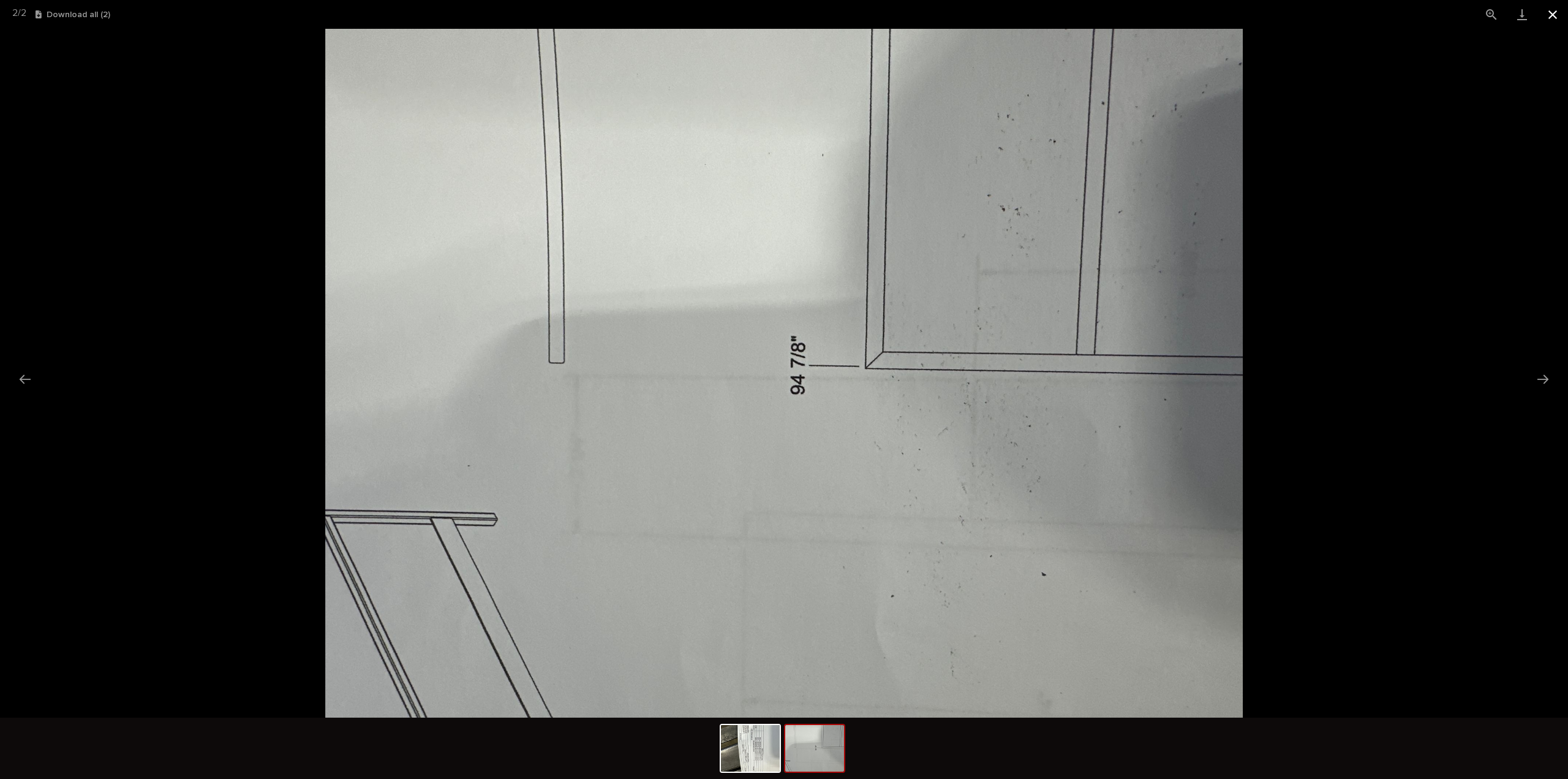
click at [1556, 6] on button "Close gallery" at bounding box center [1551, 15] width 30 height 29
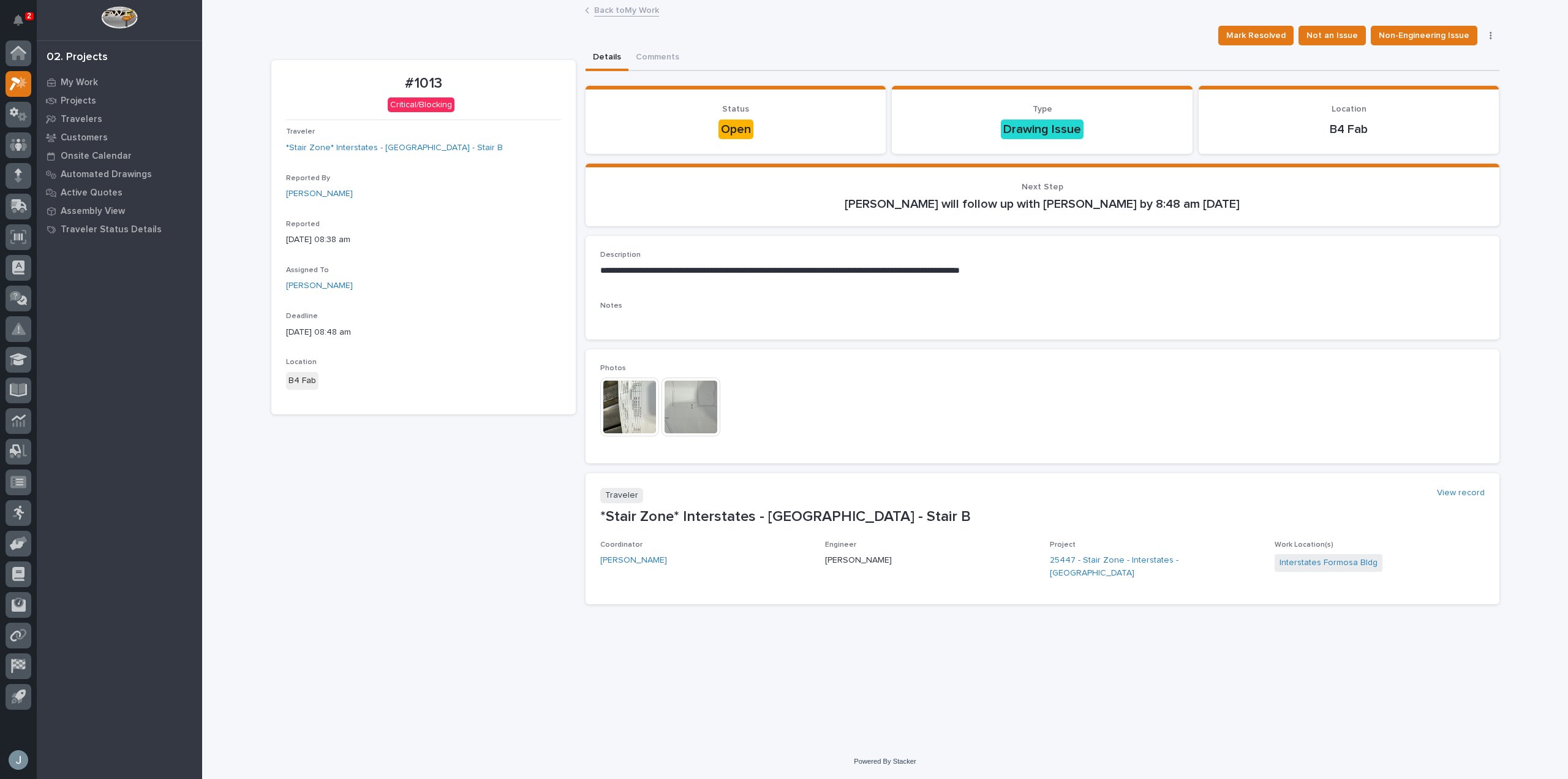
drag, startPoint x: 340, startPoint y: 241, endPoint x: 371, endPoint y: 244, distance: 31.1
click at [371, 244] on p "[DATE] 08:38 am" at bounding box center [423, 239] width 275 height 13
drag, startPoint x: 1062, startPoint y: 198, endPoint x: 1135, endPoint y: 200, distance: 73.0
click at [1135, 200] on p "Juan Santillan will follow up with Aro DePoy by 8:48 am Tuesday, September 2" at bounding box center [1042, 204] width 884 height 15
click at [1246, 27] on button "Mark Resolved" at bounding box center [1255, 35] width 75 height 19
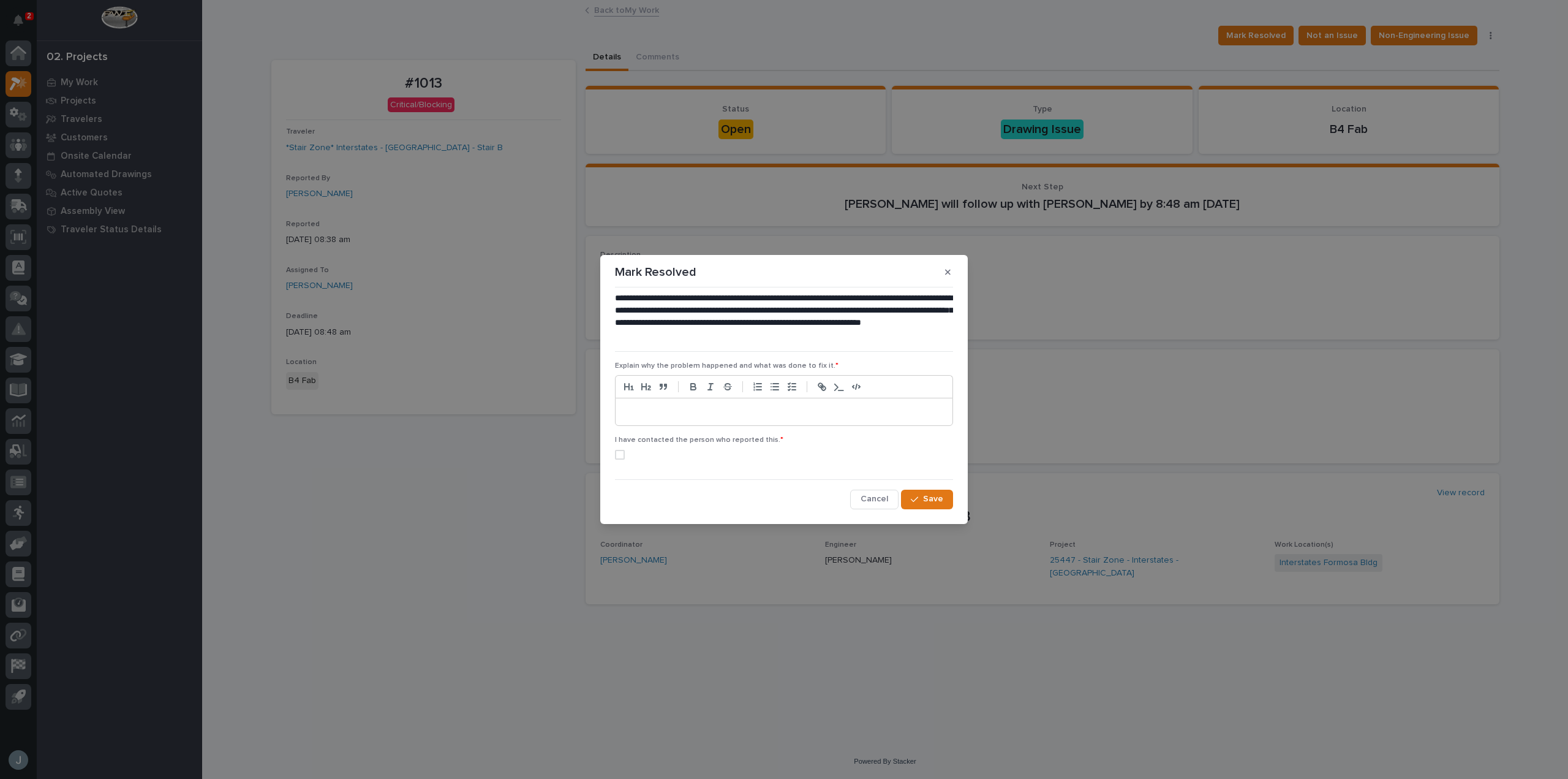
click at [679, 413] on p at bounding box center [784, 411] width 319 height 13
click at [822, 416] on p at bounding box center [784, 411] width 319 height 13
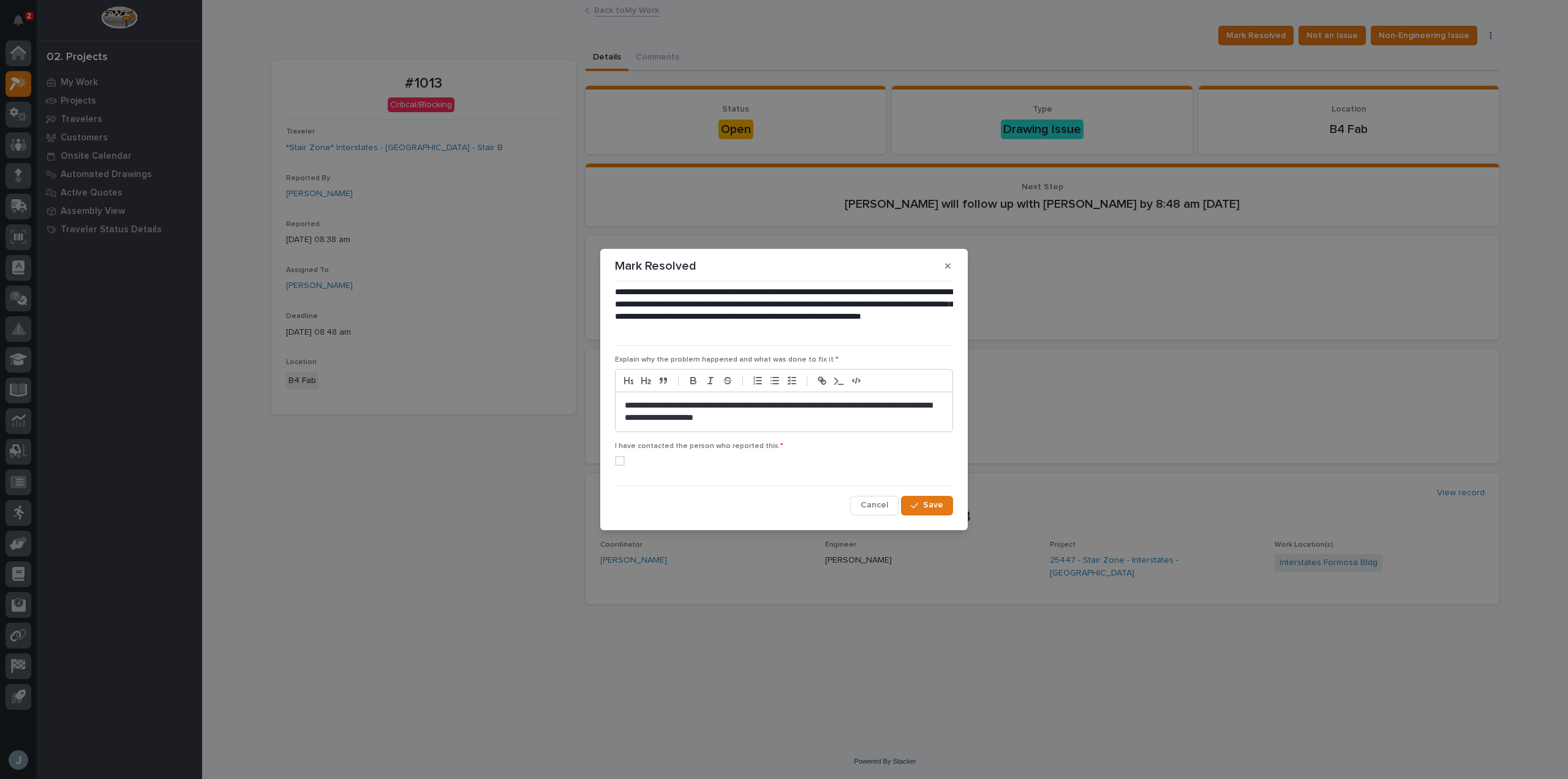
click at [624, 402] on div "**********" at bounding box center [784, 411] width 337 height 39
drag, startPoint x: 773, startPoint y: 418, endPoint x: 631, endPoint y: 416, distance: 142.0
click at [631, 416] on p "**********" at bounding box center [784, 411] width 319 height 24
click at [616, 461] on span at bounding box center [620, 461] width 10 height 10
click at [925, 505] on span "Save" at bounding box center [933, 504] width 20 height 11
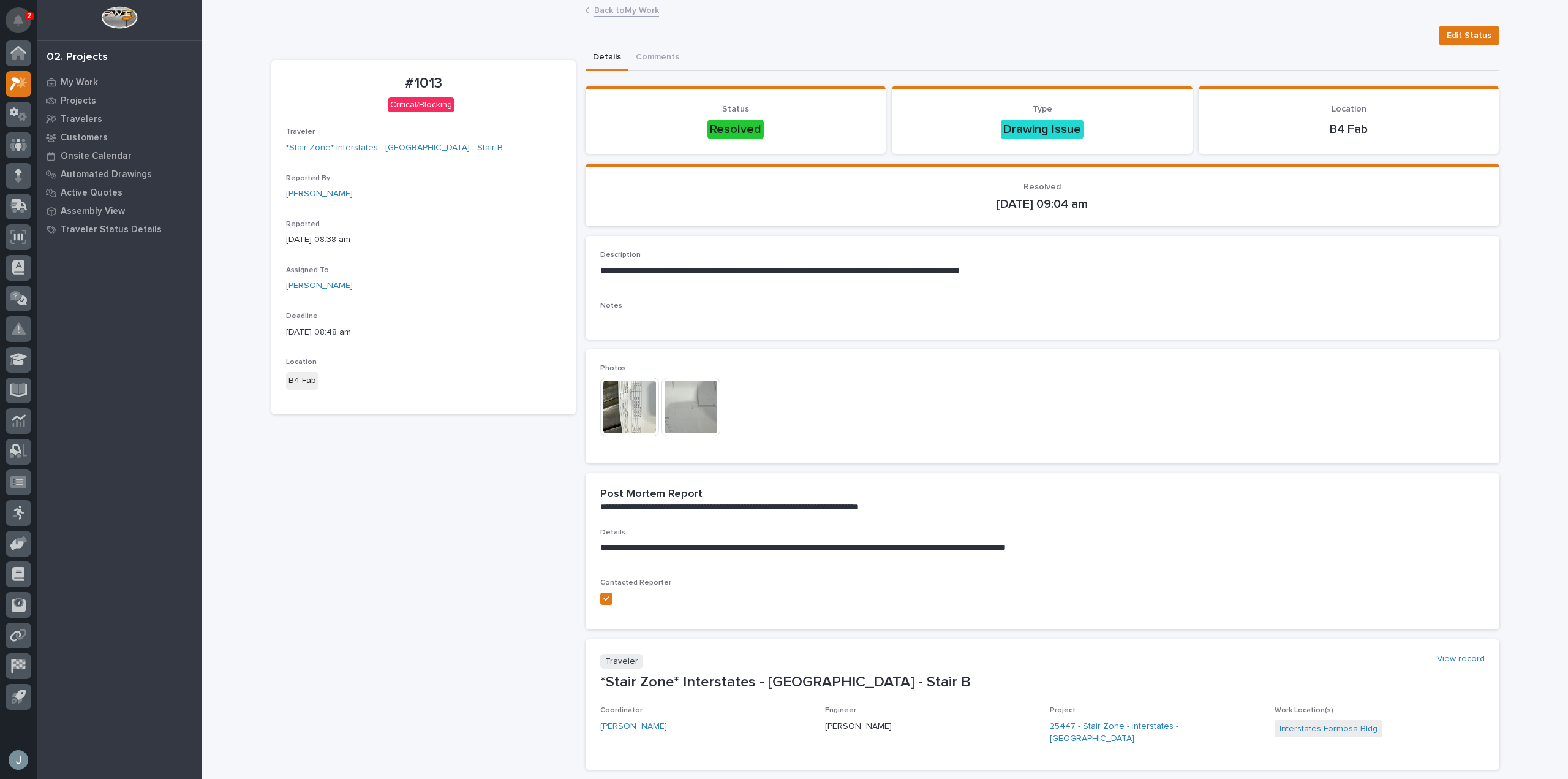
click at [25, 20] on button "Notifications" at bounding box center [19, 20] width 25 height 25
click at [173, 539] on div "My Work Projects Travelers Customers Onsite Calendar Automated Drawings Active …" at bounding box center [120, 426] width 166 height 706
click at [22, 56] on icon at bounding box center [19, 54] width 13 height 13
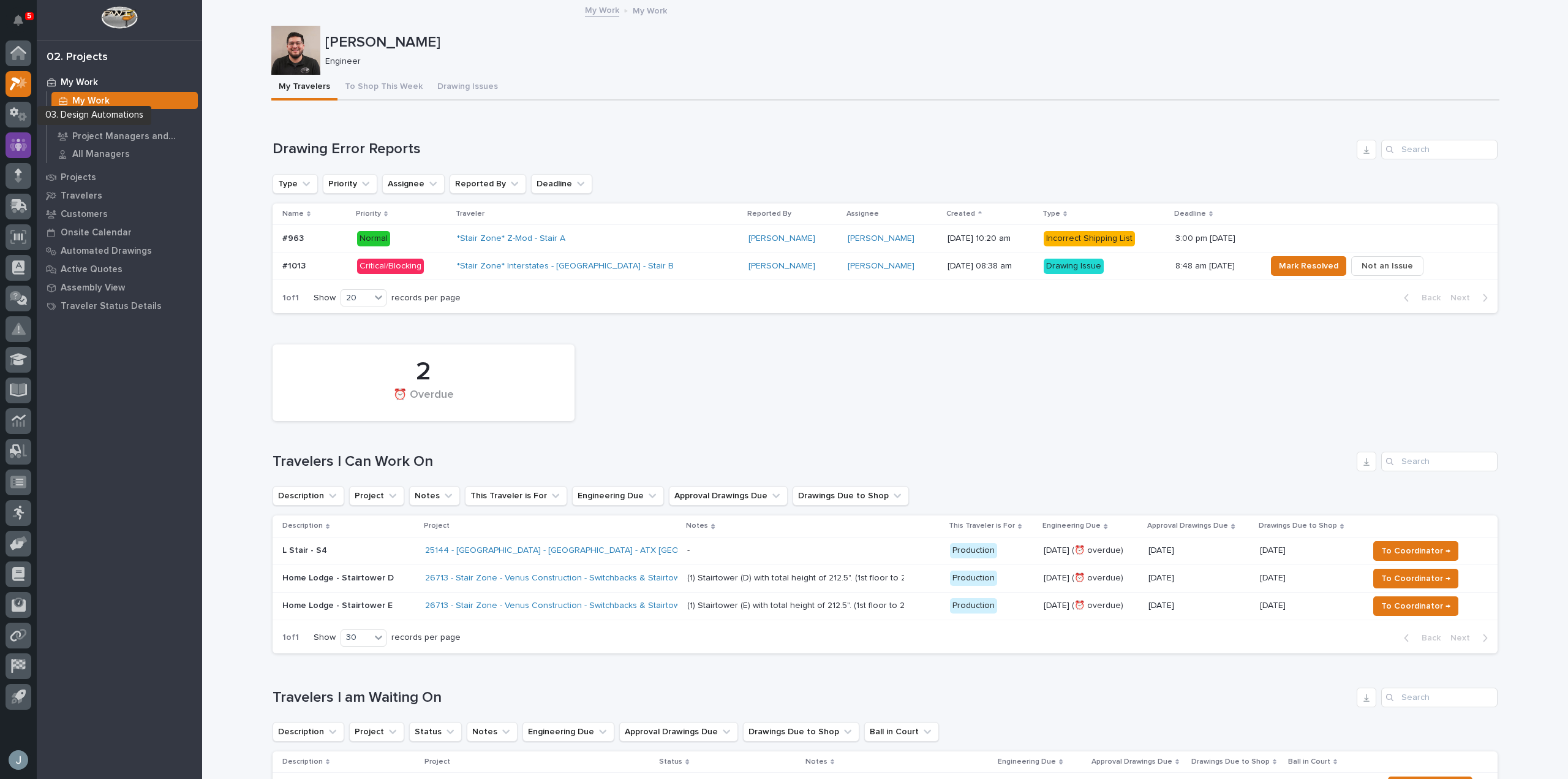
click at [15, 146] on icon at bounding box center [19, 144] width 18 height 14
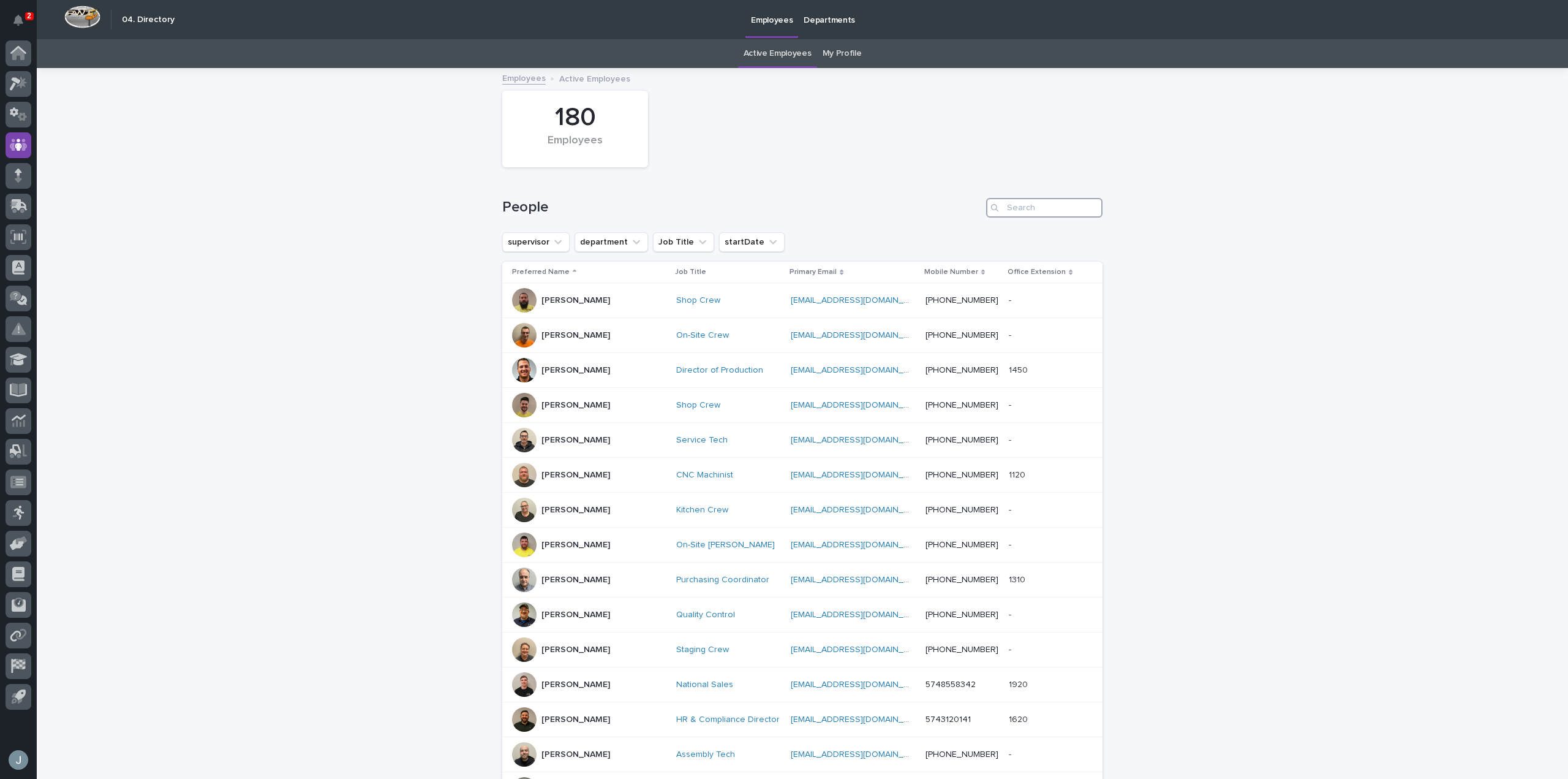
click at [1057, 207] on input "Search" at bounding box center [1044, 208] width 116 height 19
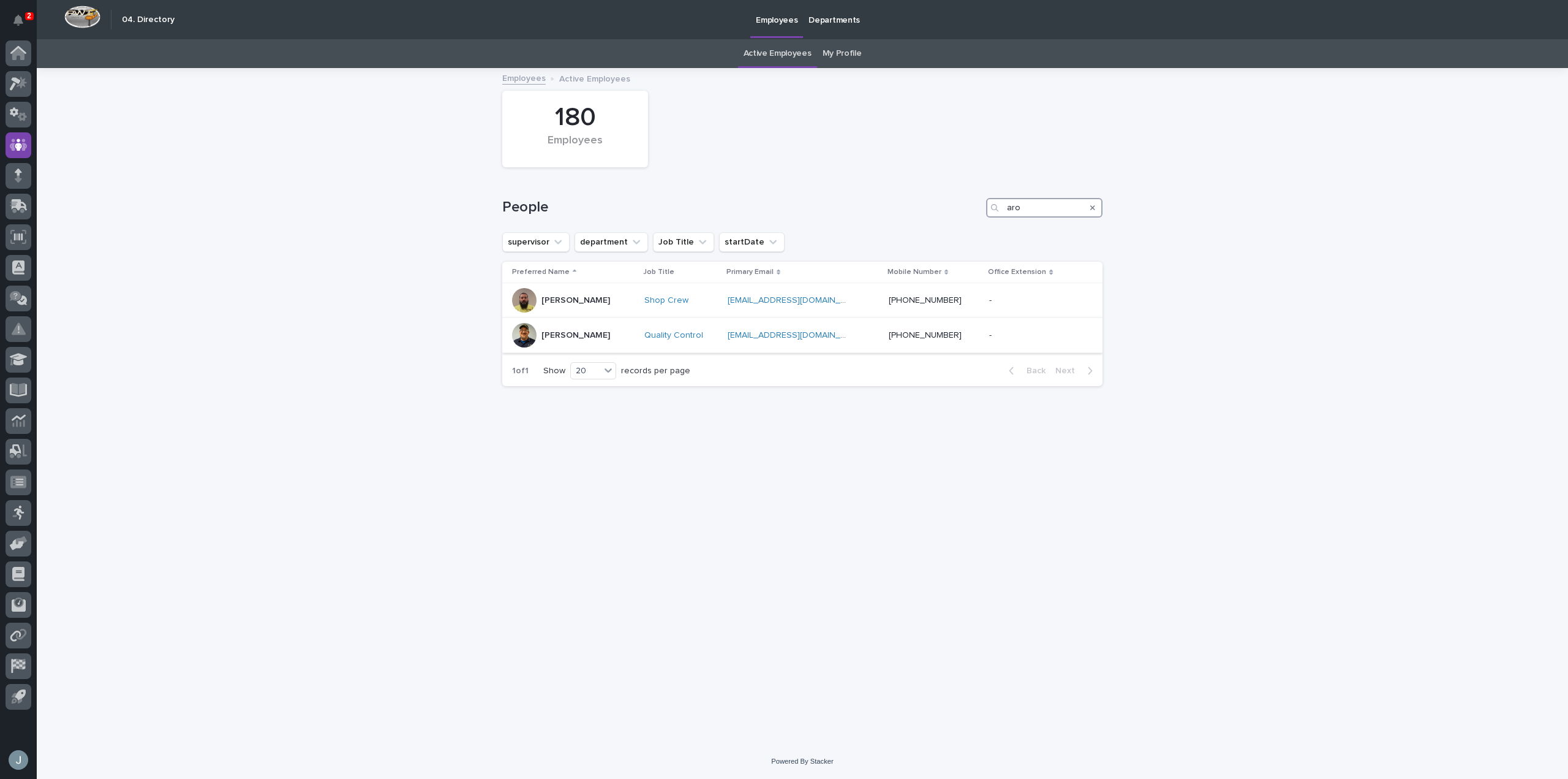
type input "aro"
click at [594, 339] on div "[PERSON_NAME]" at bounding box center [573, 334] width 123 height 24
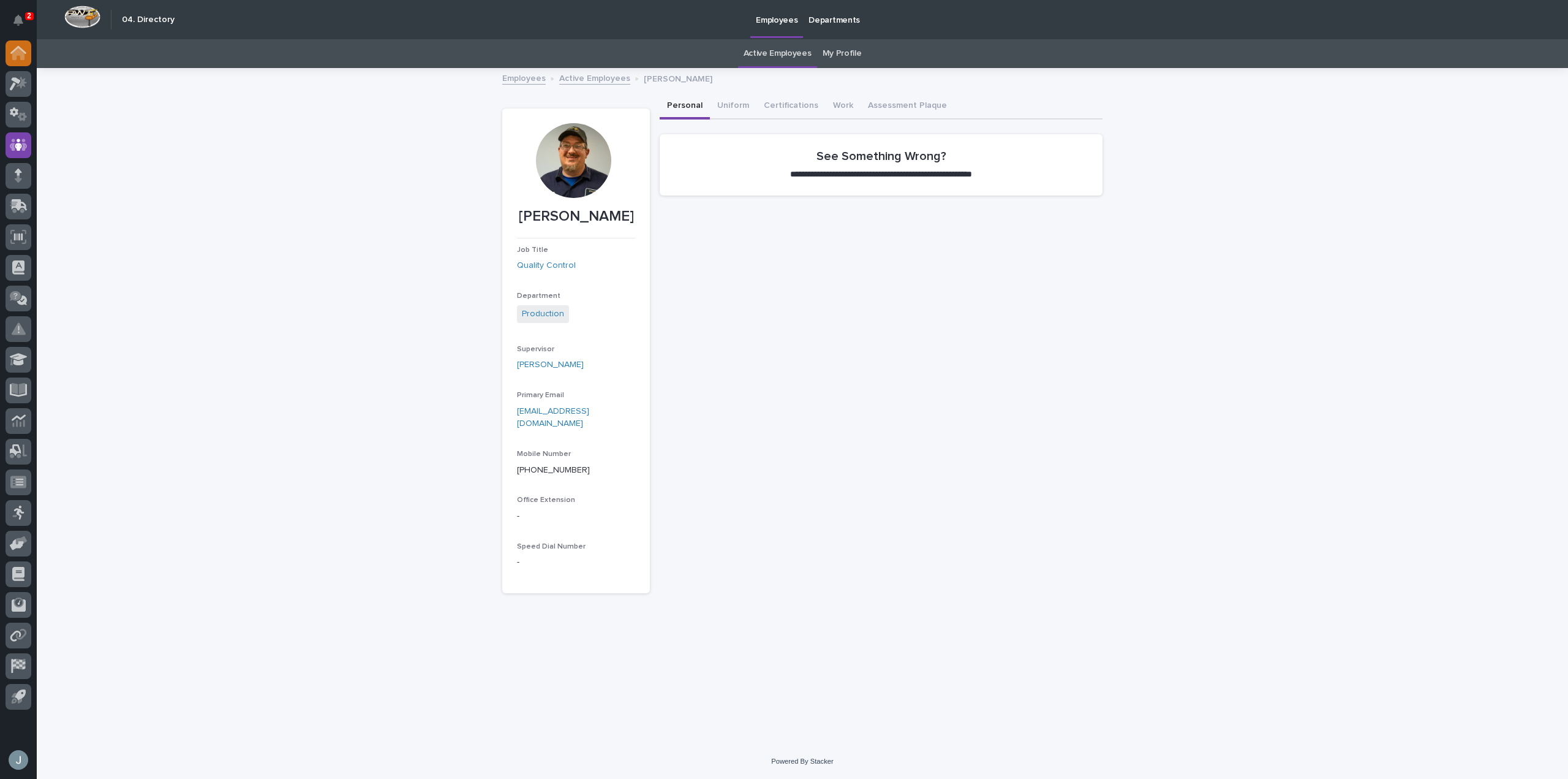
click at [23, 47] on icon at bounding box center [19, 53] width 16 height 14
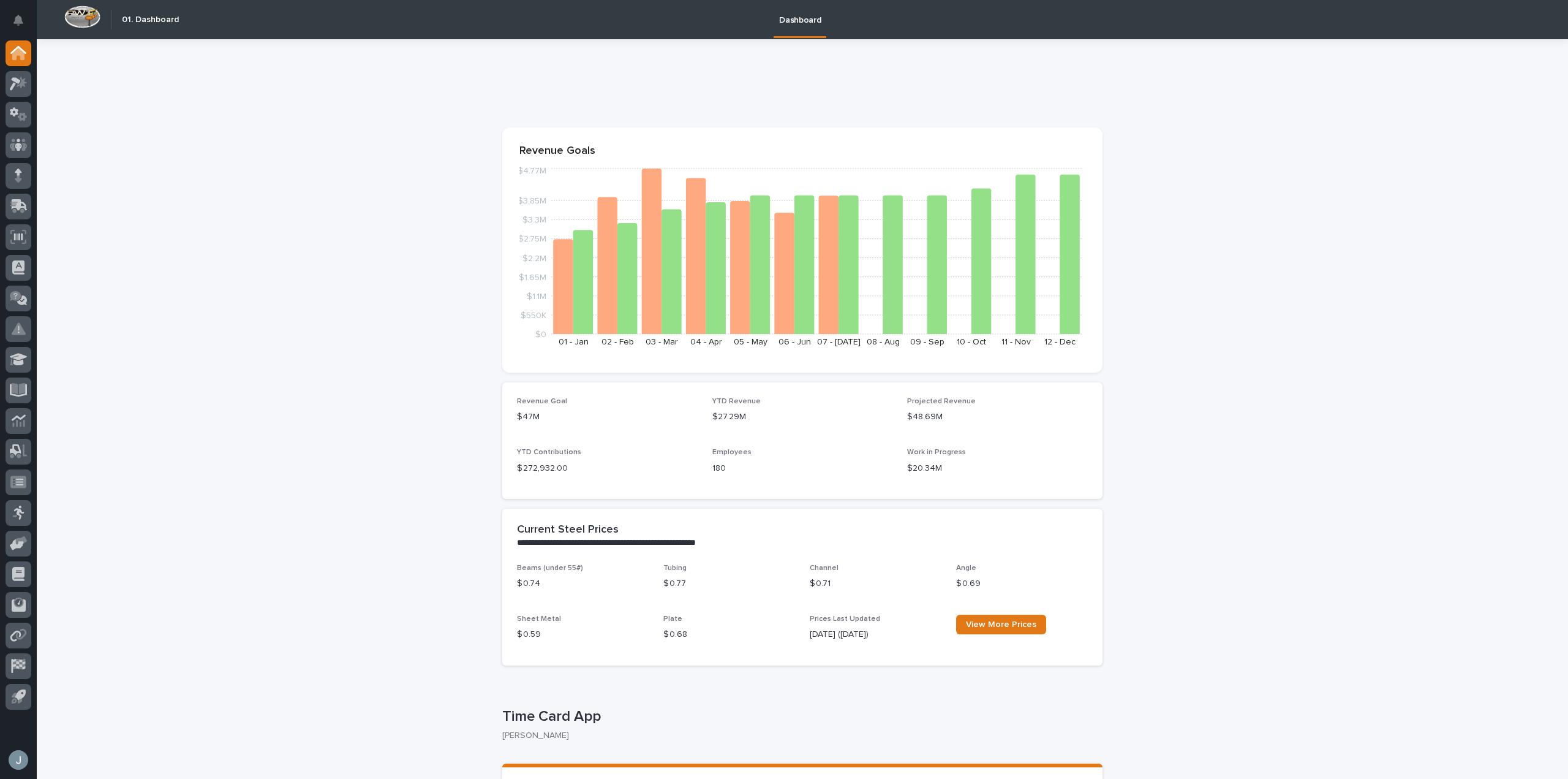
click at [17, 19] on icon "Notifications" at bounding box center [19, 19] width 10 height 11
